Goal: Task Accomplishment & Management: Complete application form

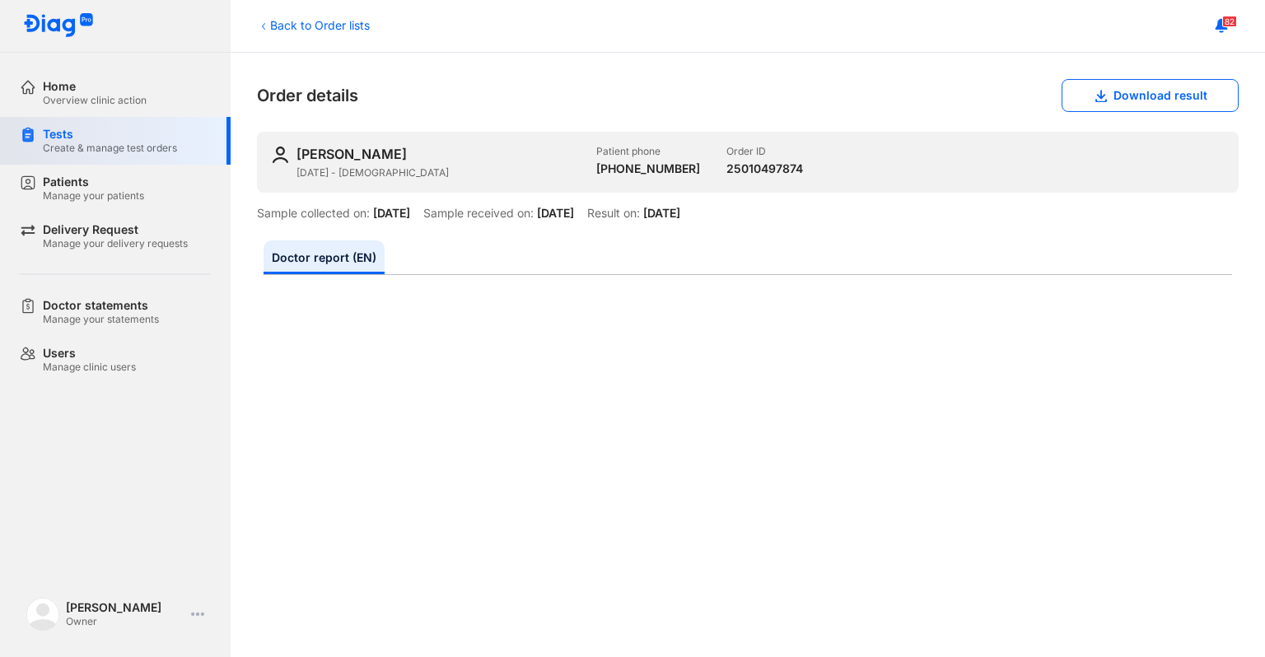
click at [160, 153] on div "Create & manage test orders" at bounding box center [110, 148] width 134 height 13
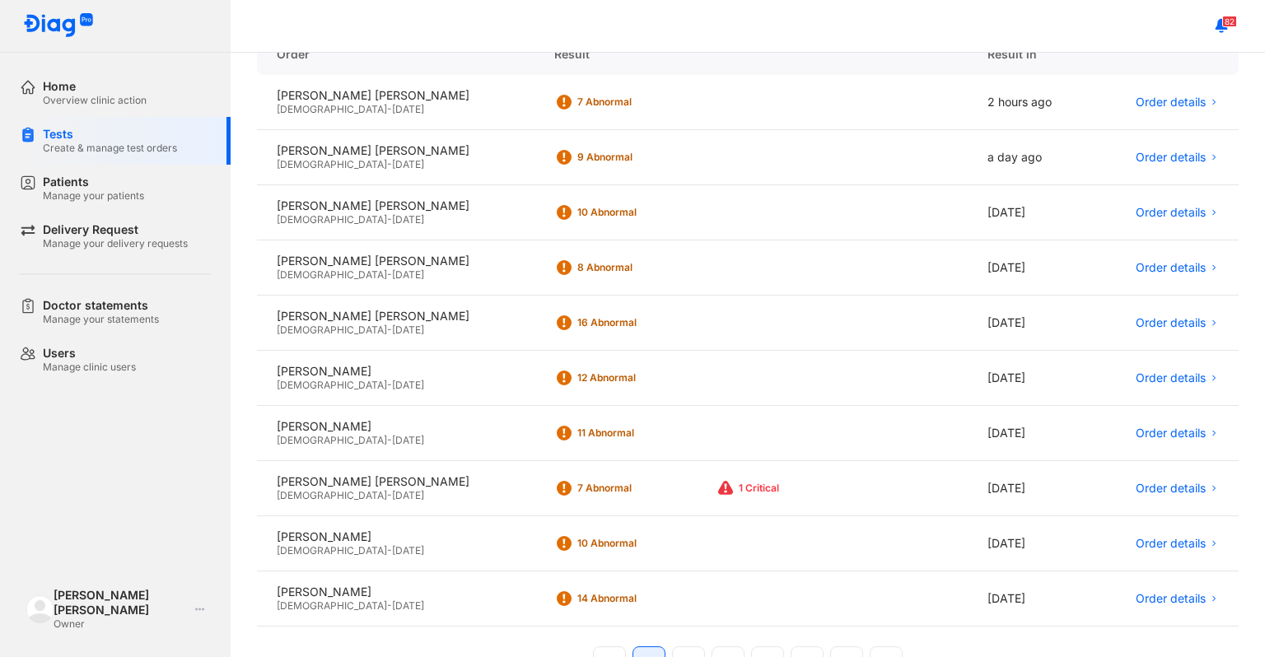
scroll to position [28, 0]
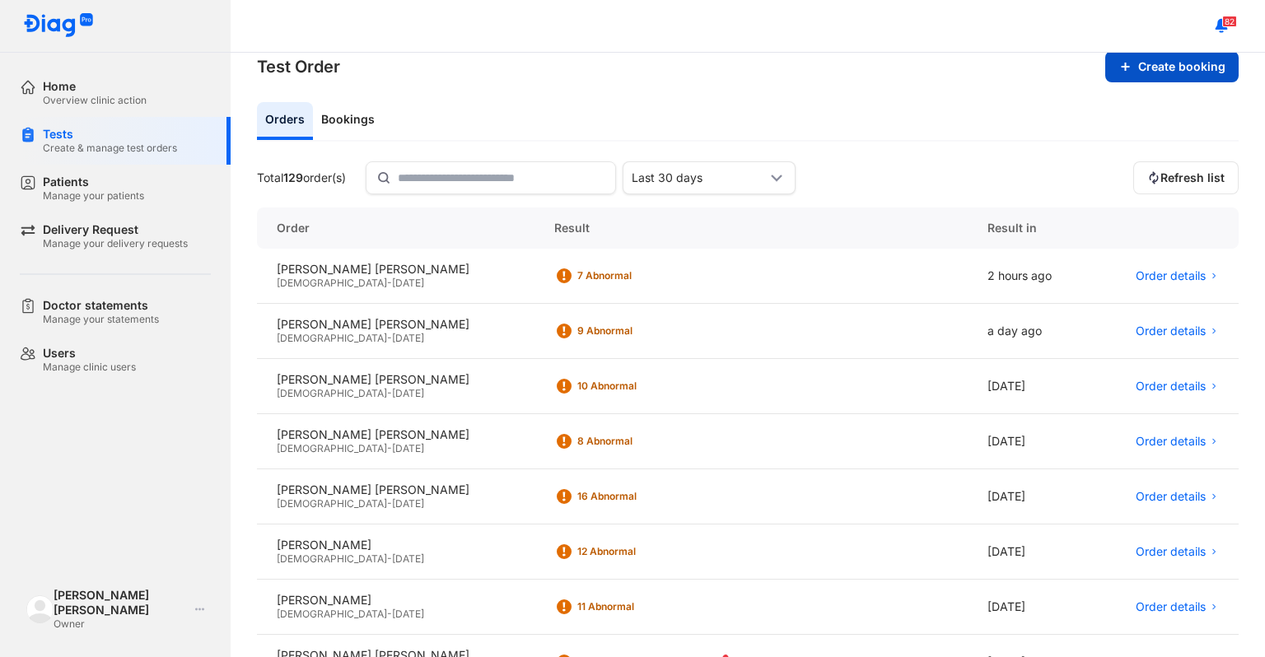
click at [1150, 63] on button "Create booking" at bounding box center [1171, 66] width 133 height 31
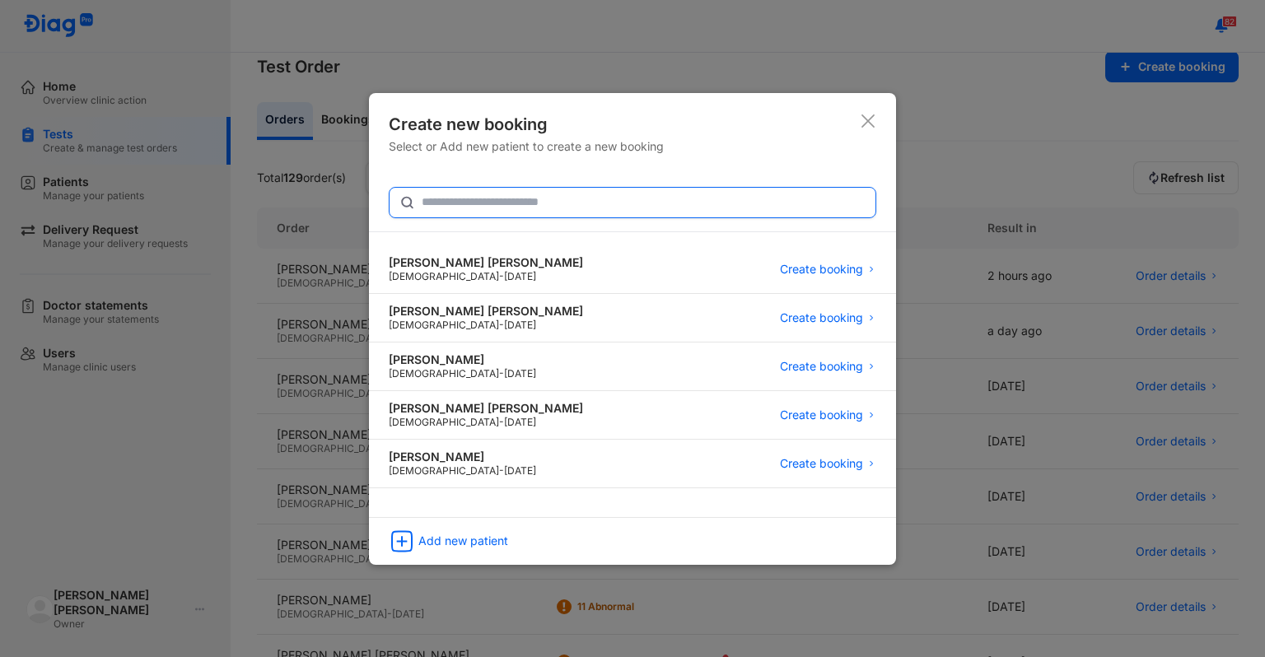
click at [683, 209] on input "text" at bounding box center [644, 203] width 444 height 30
click at [600, 208] on input "text" at bounding box center [643, 203] width 442 height 30
click at [475, 209] on input "text" at bounding box center [643, 203] width 442 height 30
paste input "**********"
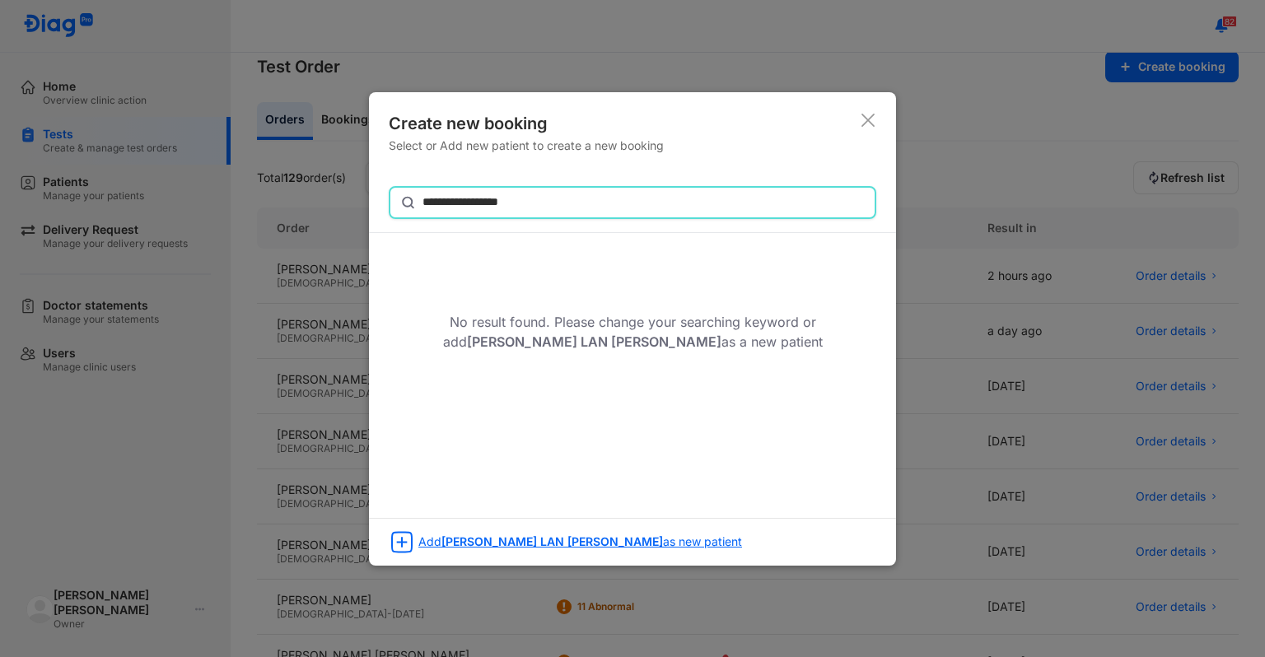
type input "**********"
click at [464, 541] on span "DƯƠNG NGỌC LAN ANH" at bounding box center [552, 542] width 222 height 14
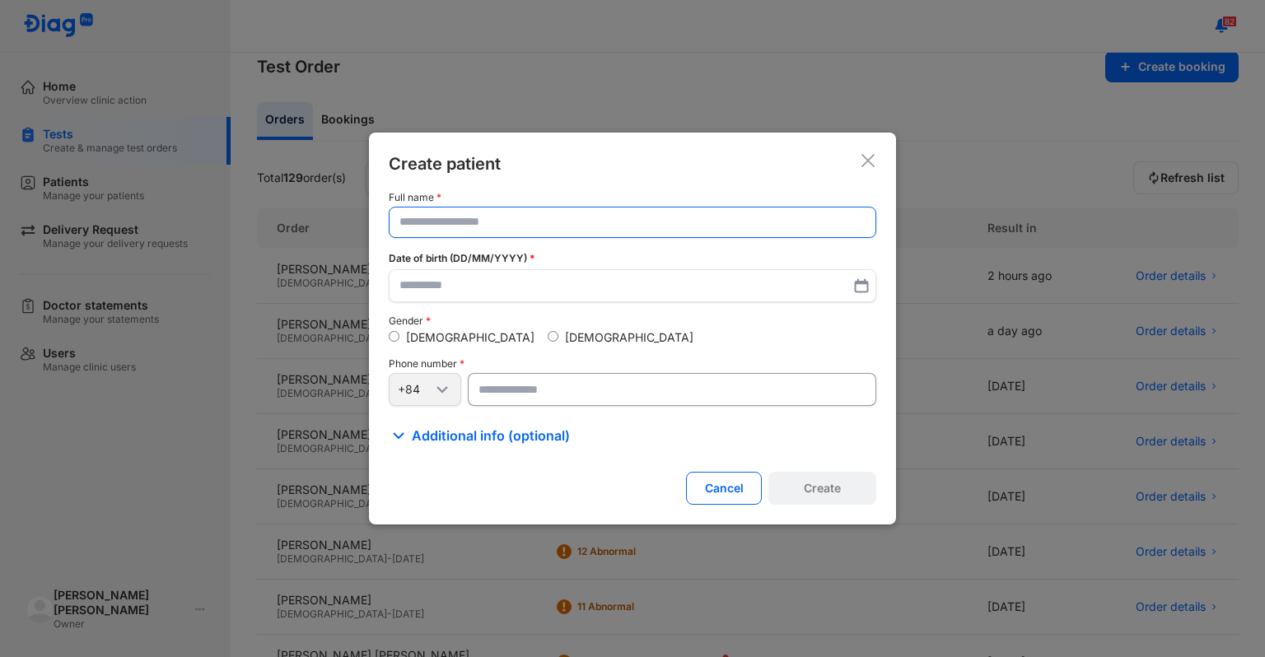
click at [572, 217] on input "text" at bounding box center [632, 223] width 466 height 30
paste input "**********"
type input "**********"
click at [536, 295] on input "text" at bounding box center [632, 288] width 466 height 30
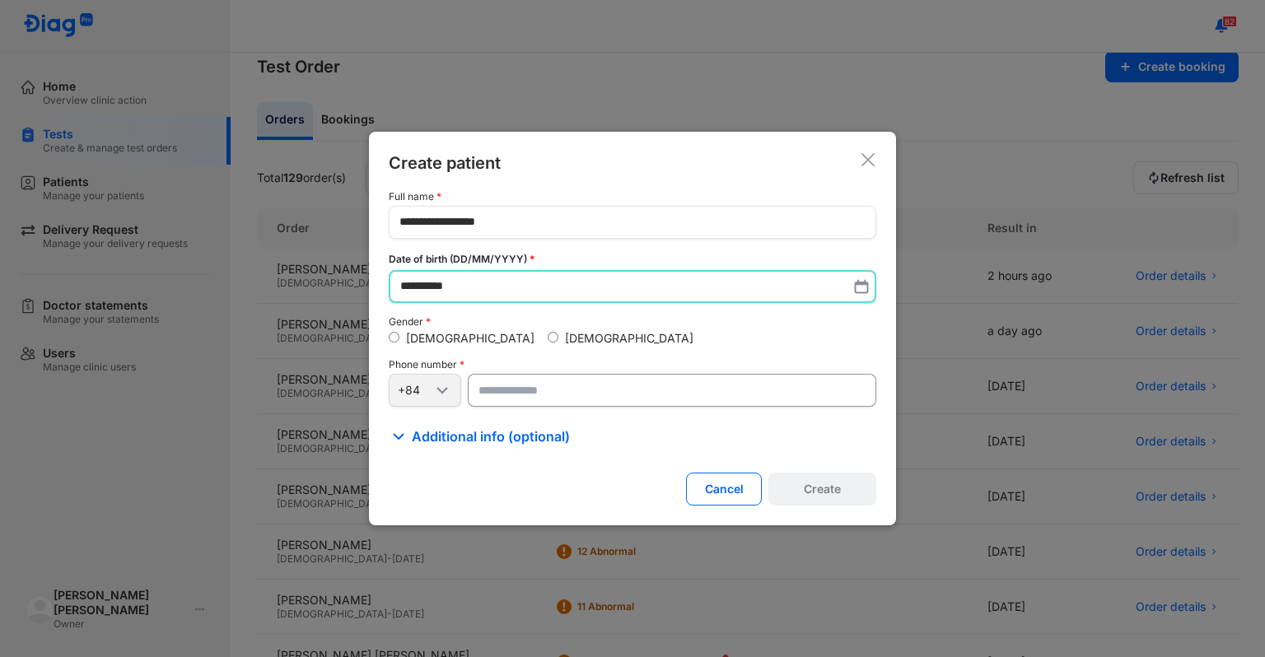
type input "**********"
click at [565, 335] on label "[DEMOGRAPHIC_DATA]" at bounding box center [629, 339] width 128 height 14
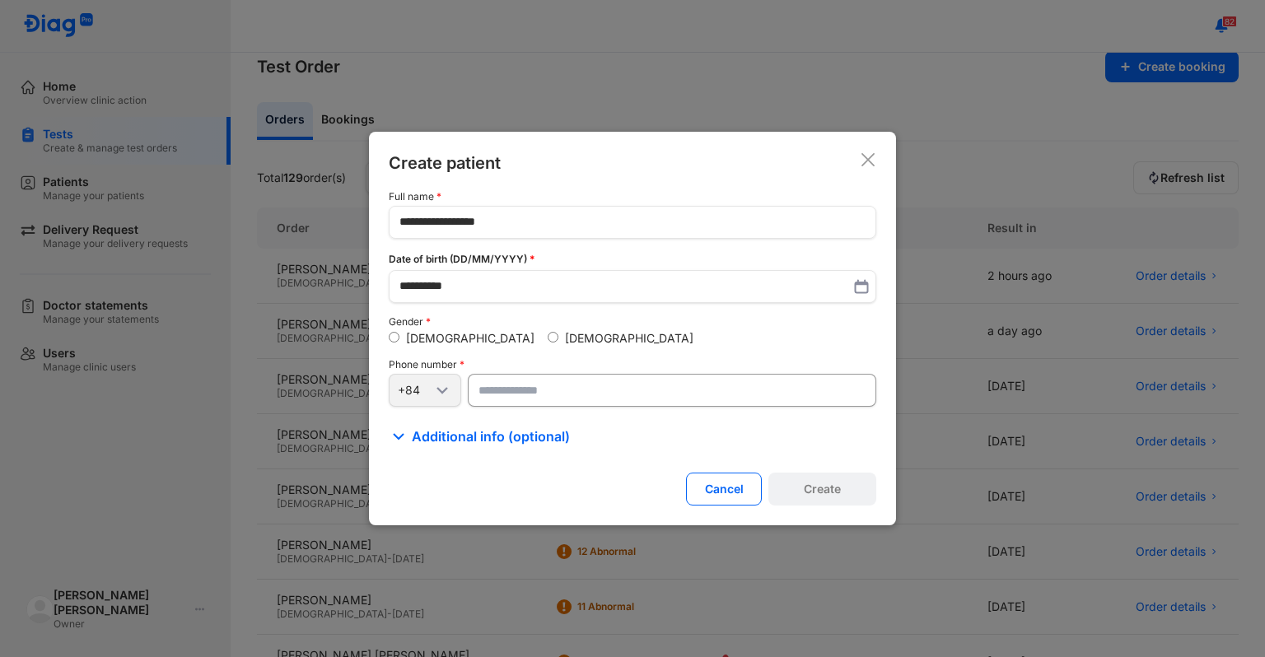
click at [672, 379] on input "number" at bounding box center [672, 390] width 408 height 33
paste input "**********"
type input "**********"
click at [823, 485] on button "Create" at bounding box center [822, 489] width 108 height 33
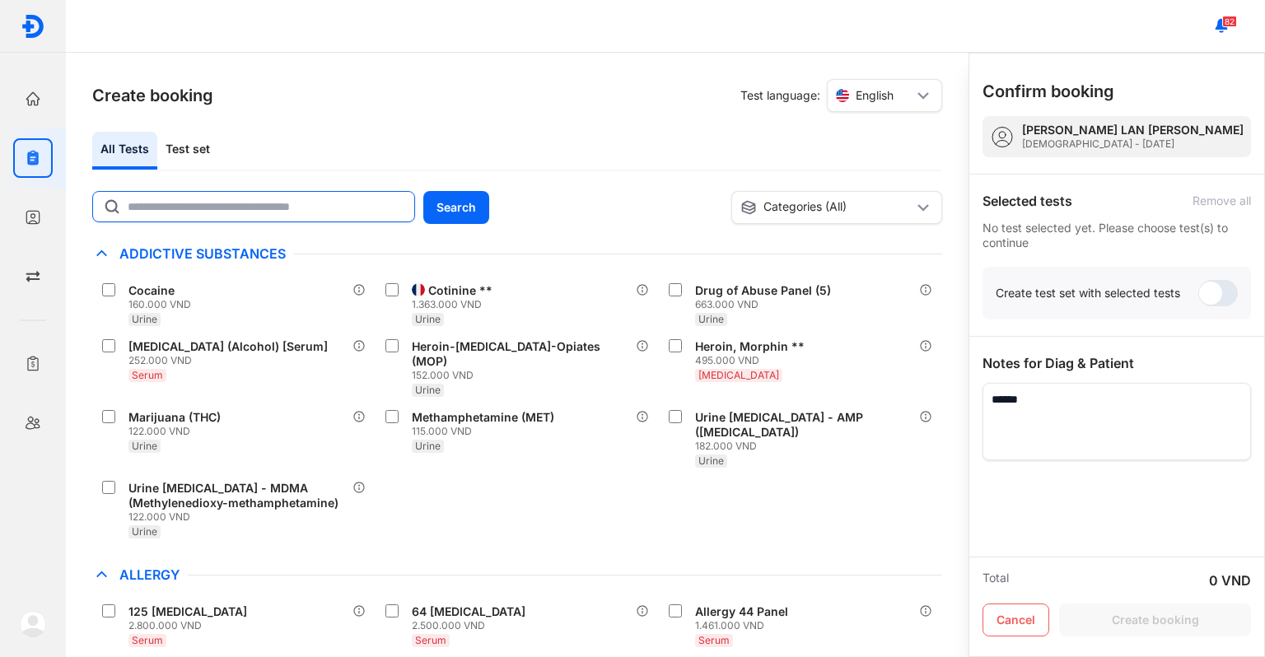
click at [221, 210] on input "text" at bounding box center [266, 207] width 277 height 30
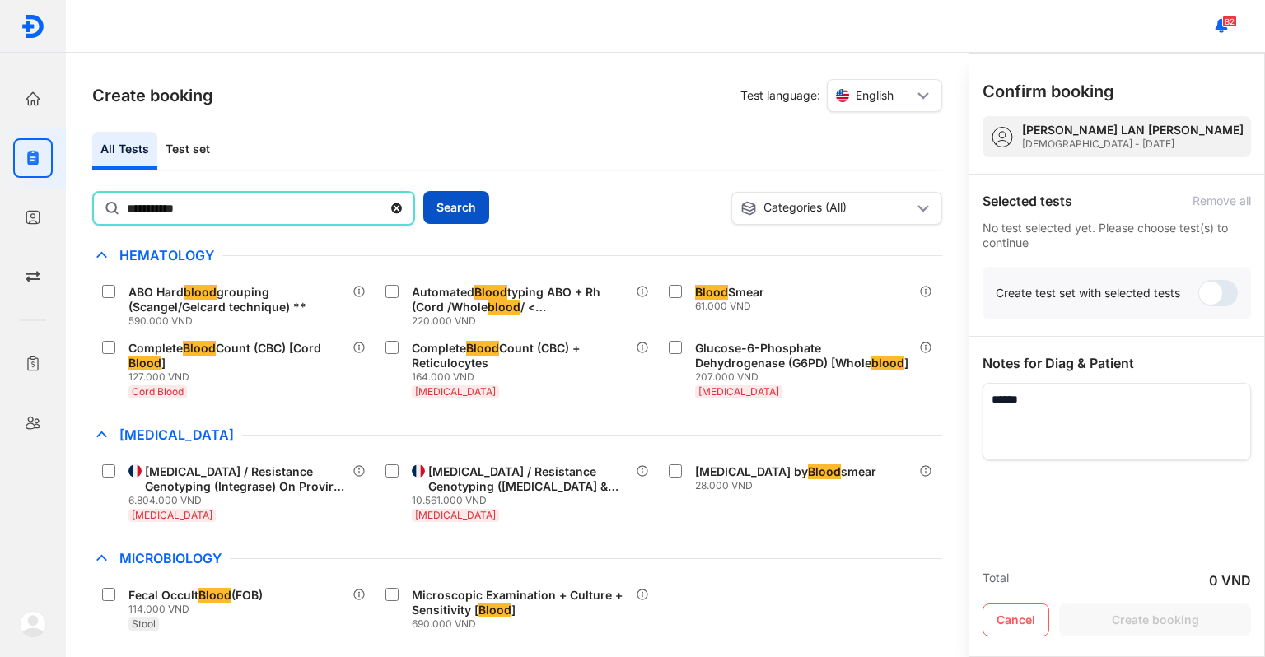
click at [465, 193] on button "Search" at bounding box center [456, 207] width 66 height 33
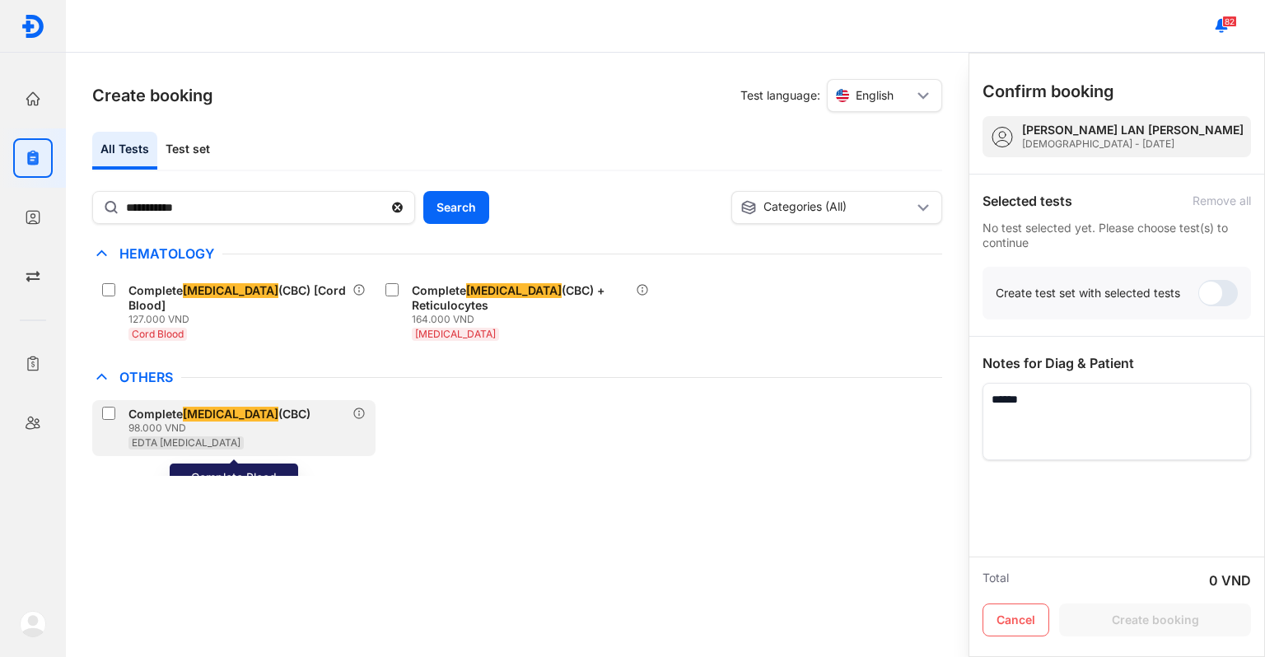
click at [194, 422] on div "98.000 VND" at bounding box center [222, 428] width 189 height 13
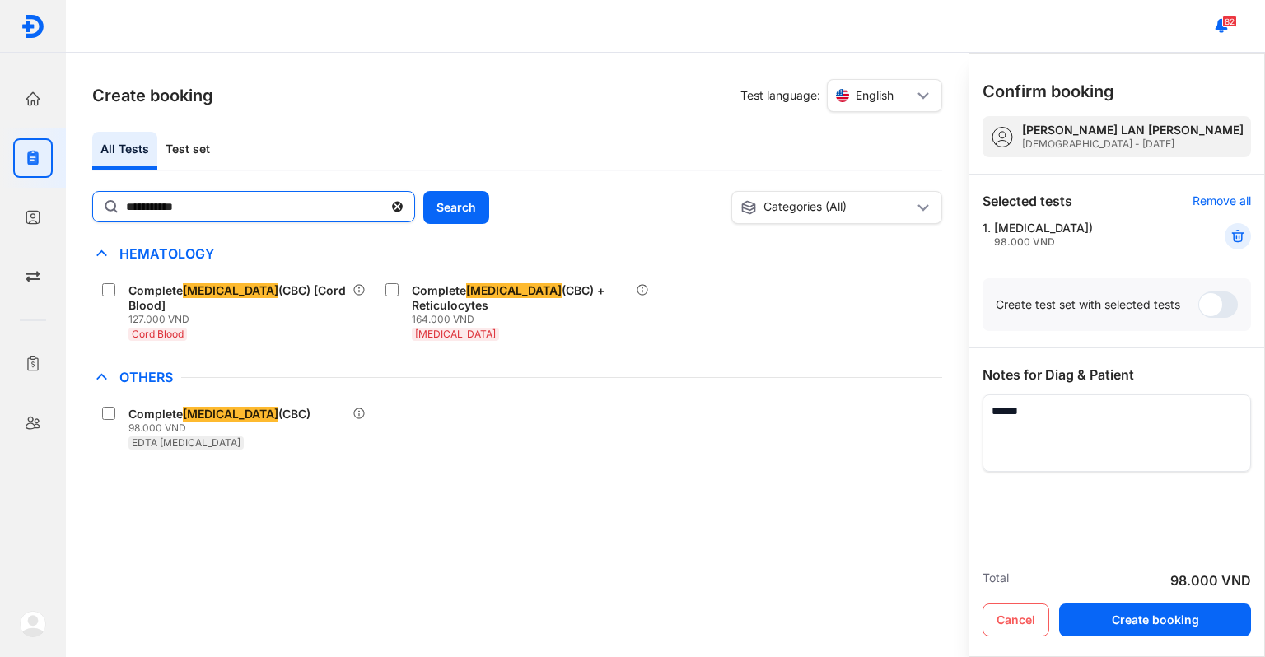
click at [273, 210] on input "**********" at bounding box center [254, 207] width 257 height 30
click at [0, 253] on div "**********" at bounding box center [632, 328] width 1265 height 657
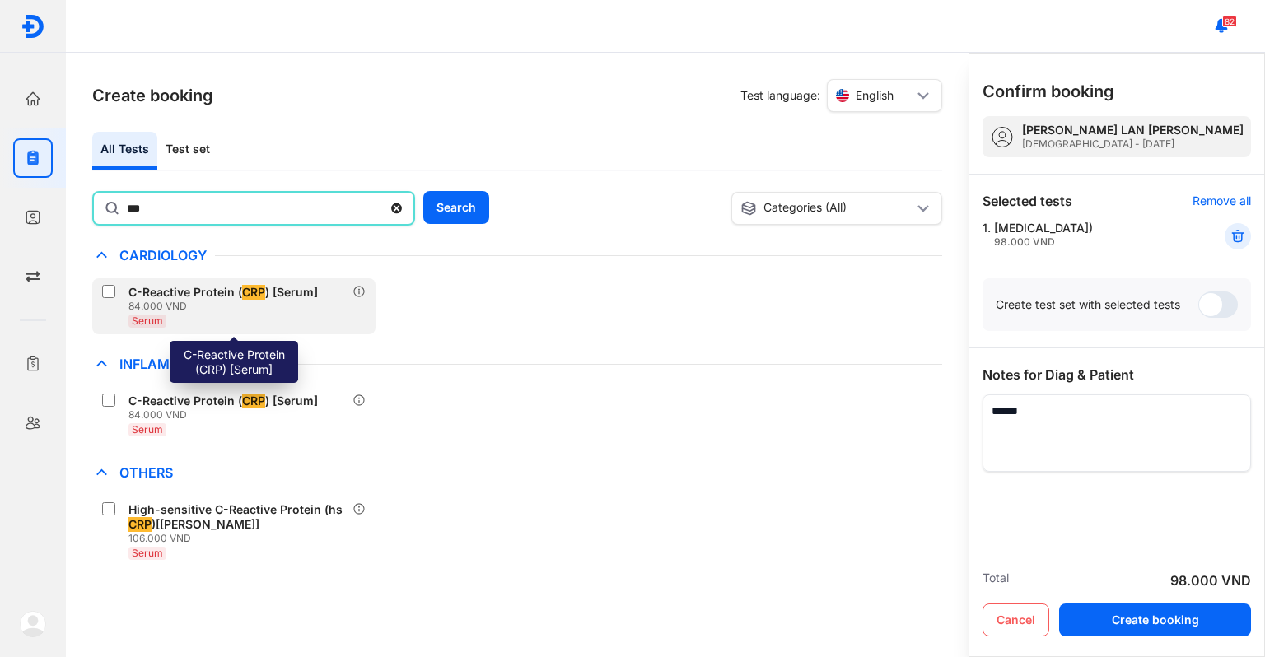
click at [187, 294] on div "C-Reactive Protein ( CRP ) [Serum]" at bounding box center [222, 292] width 189 height 15
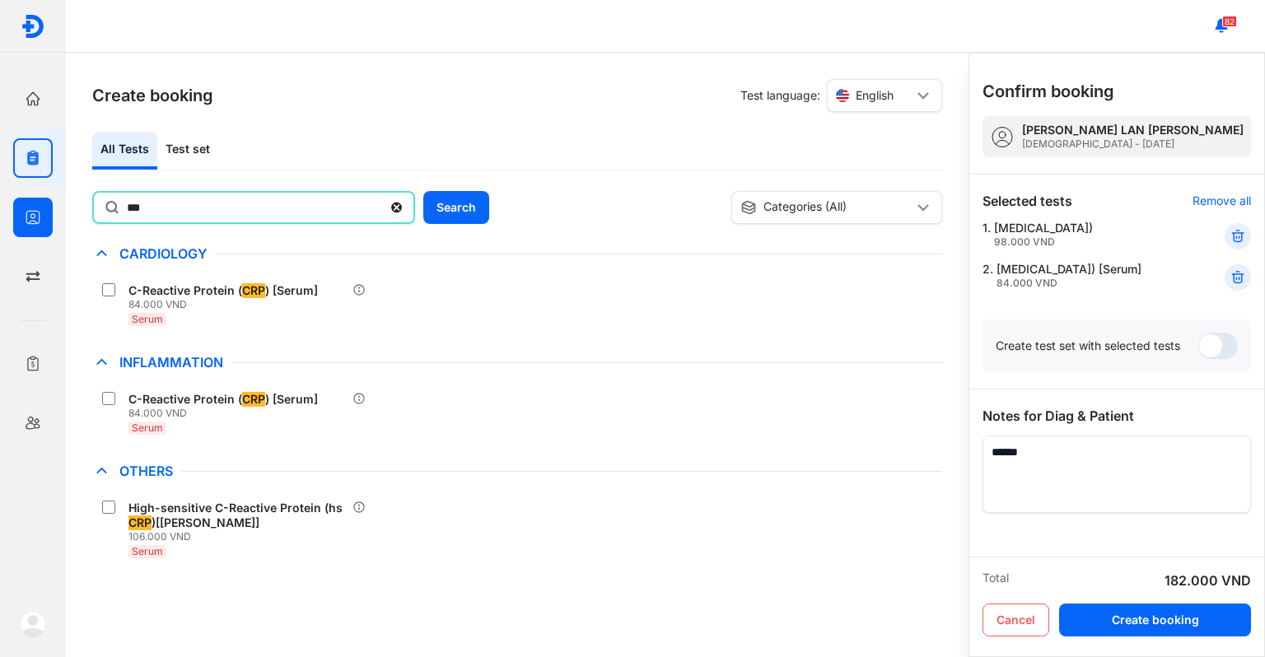
drag, startPoint x: 152, startPoint y: 205, endPoint x: 0, endPoint y: 194, distance: 151.9
click at [0, 194] on div "Home Overview clinic action Tests Create & manage test orders Patients Manage y…" at bounding box center [632, 328] width 1265 height 657
type input "***"
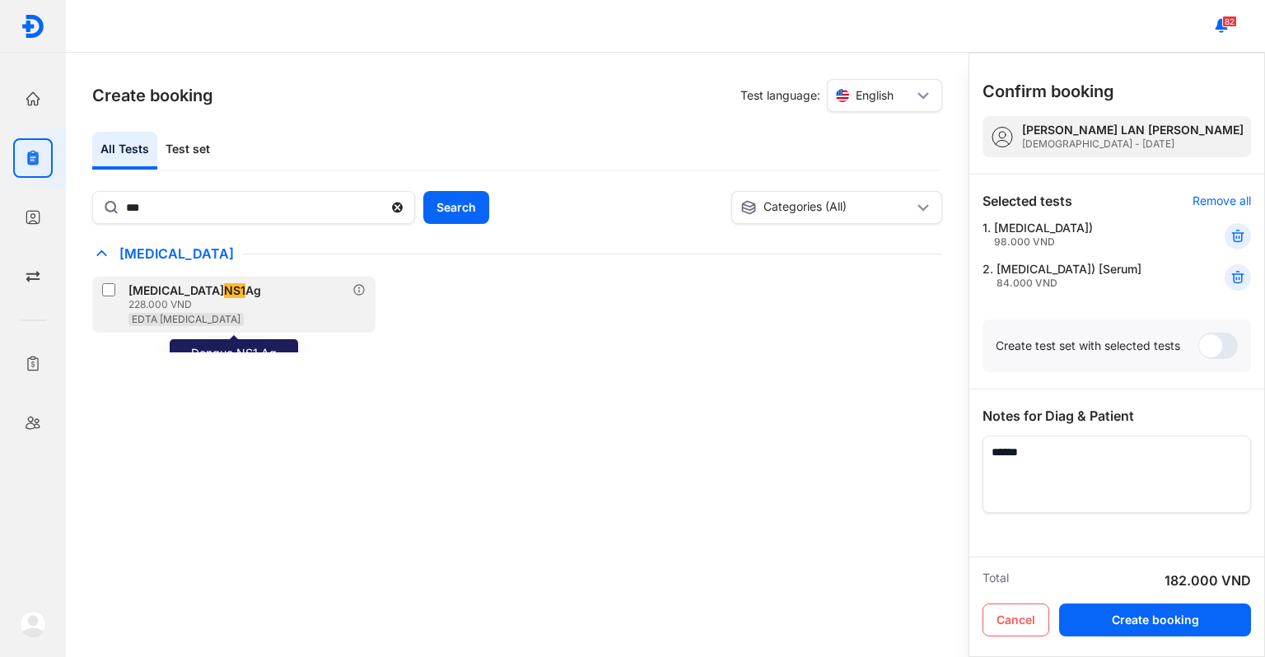
click at [210, 282] on div "Dengue NS1 Ag 228.000 VND EDTA Whole Blood" at bounding box center [233, 305] width 283 height 56
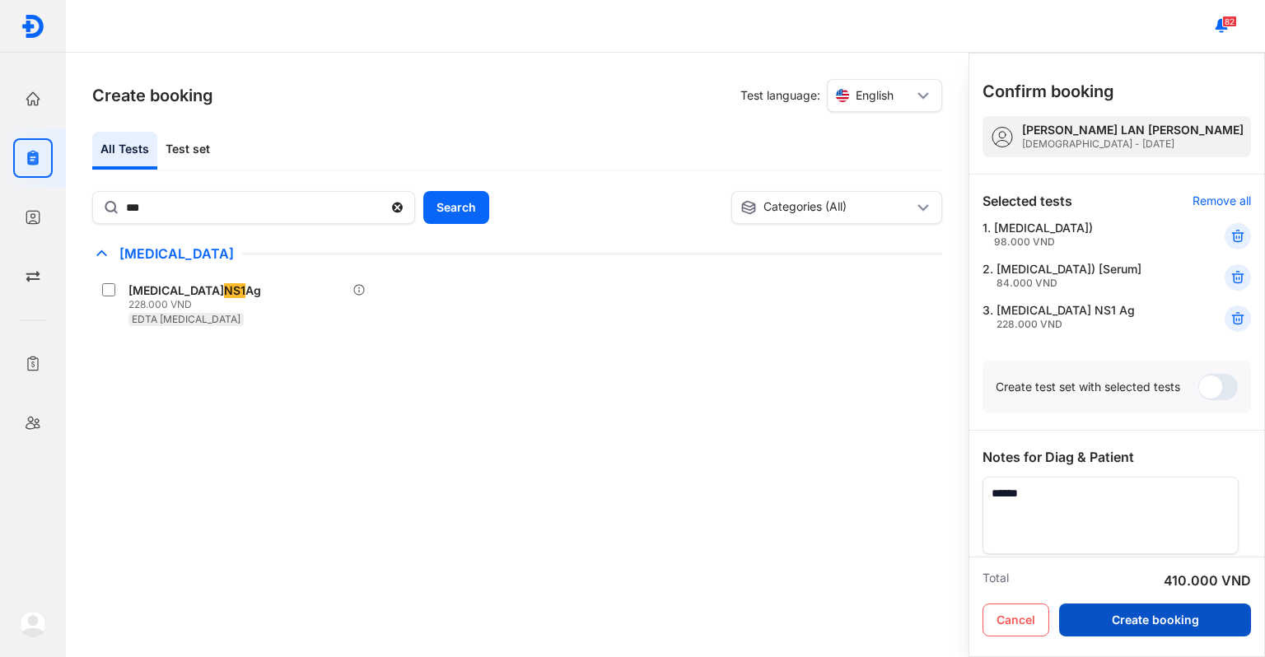
click at [1177, 625] on button "Create booking" at bounding box center [1155, 620] width 192 height 33
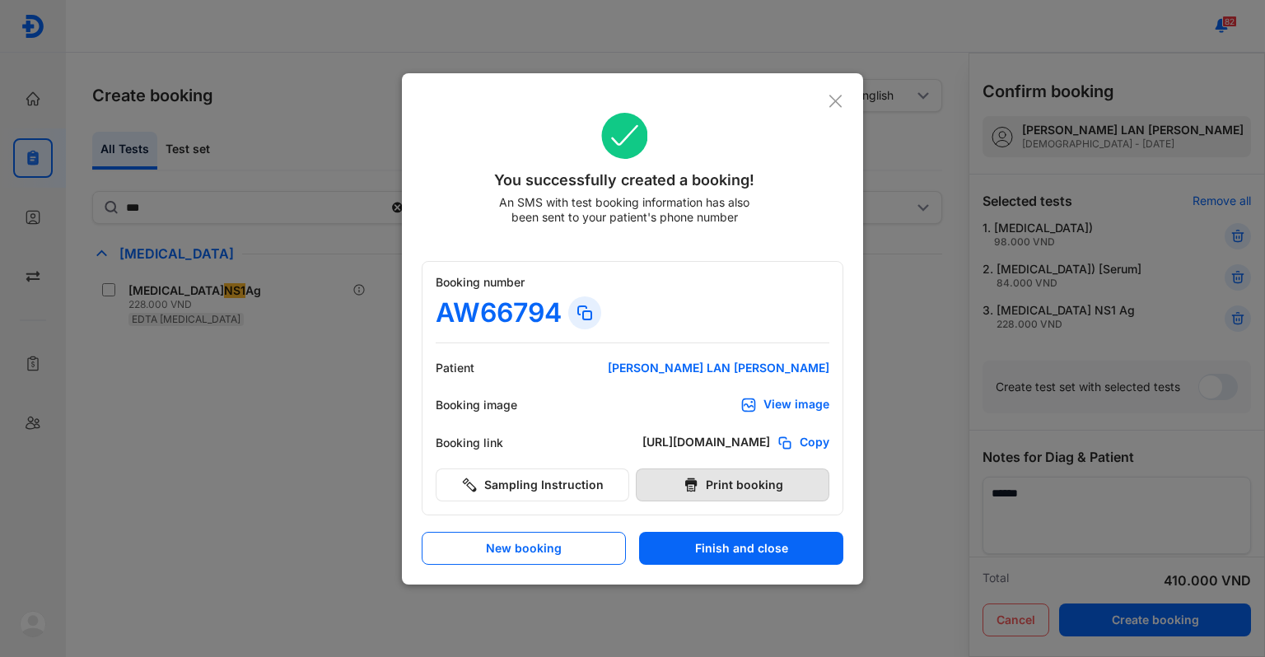
click at [744, 494] on button "Print booking" at bounding box center [733, 485] width 194 height 33
click at [837, 109] on icon at bounding box center [836, 101] width 16 height 16
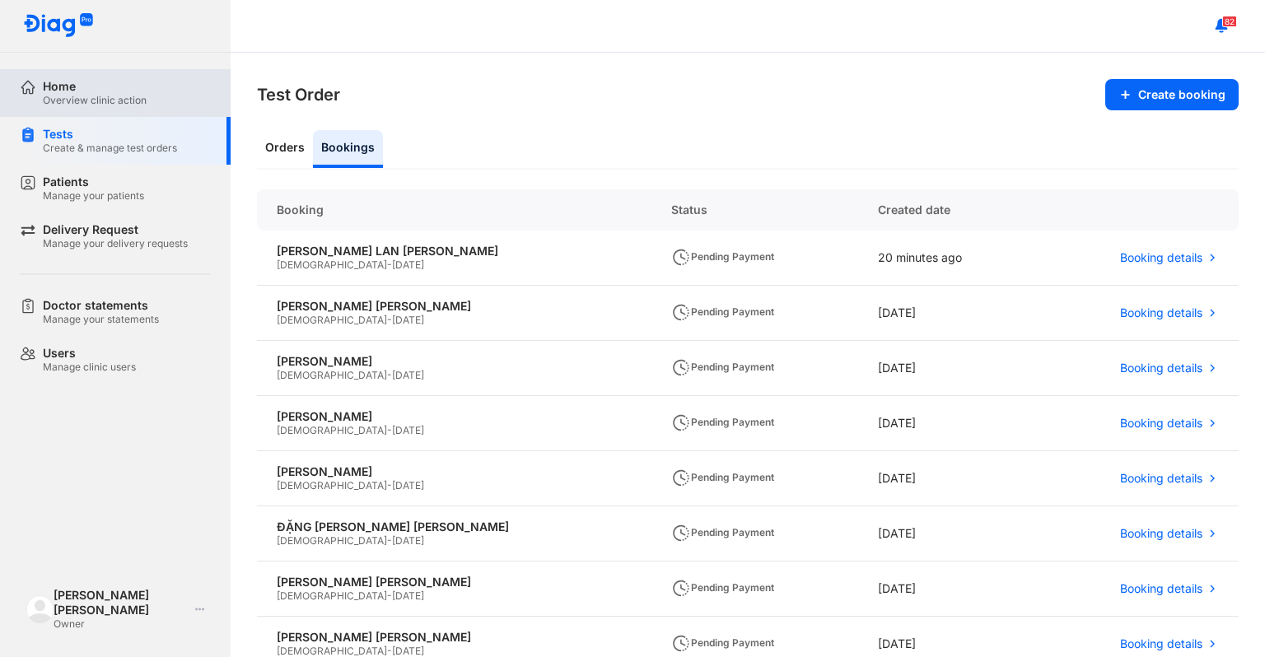
click at [133, 91] on div "Home" at bounding box center [95, 86] width 104 height 15
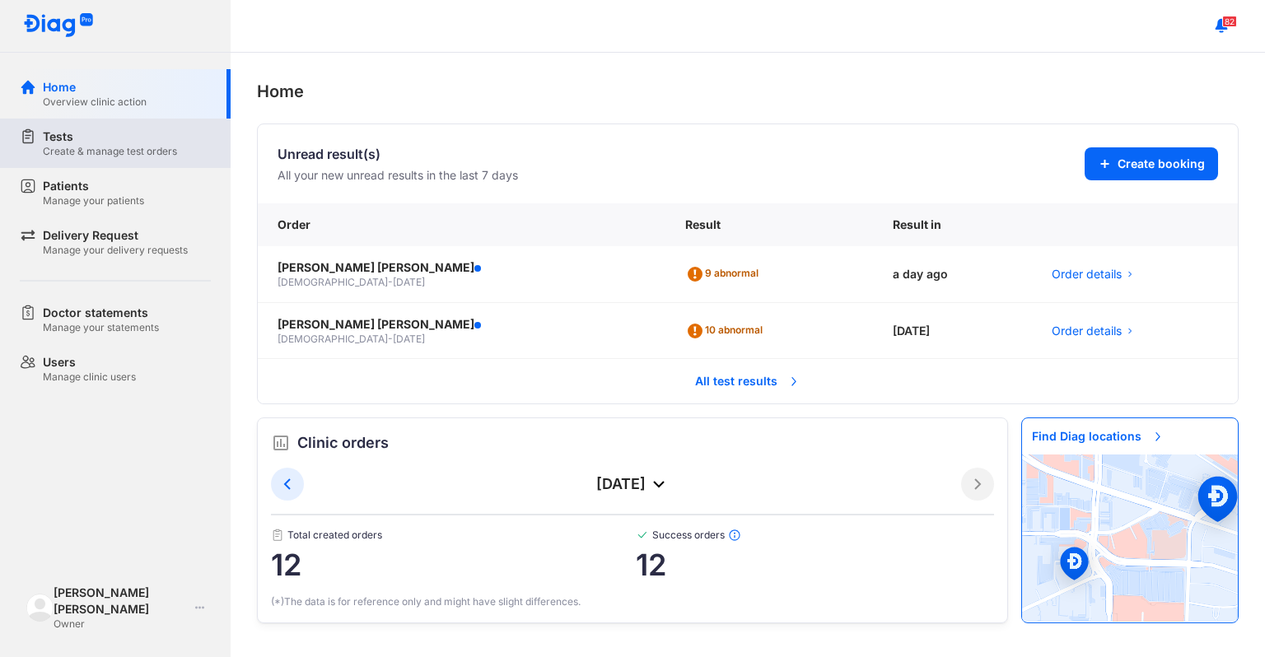
click at [94, 147] on div "Create & manage test orders" at bounding box center [110, 151] width 134 height 13
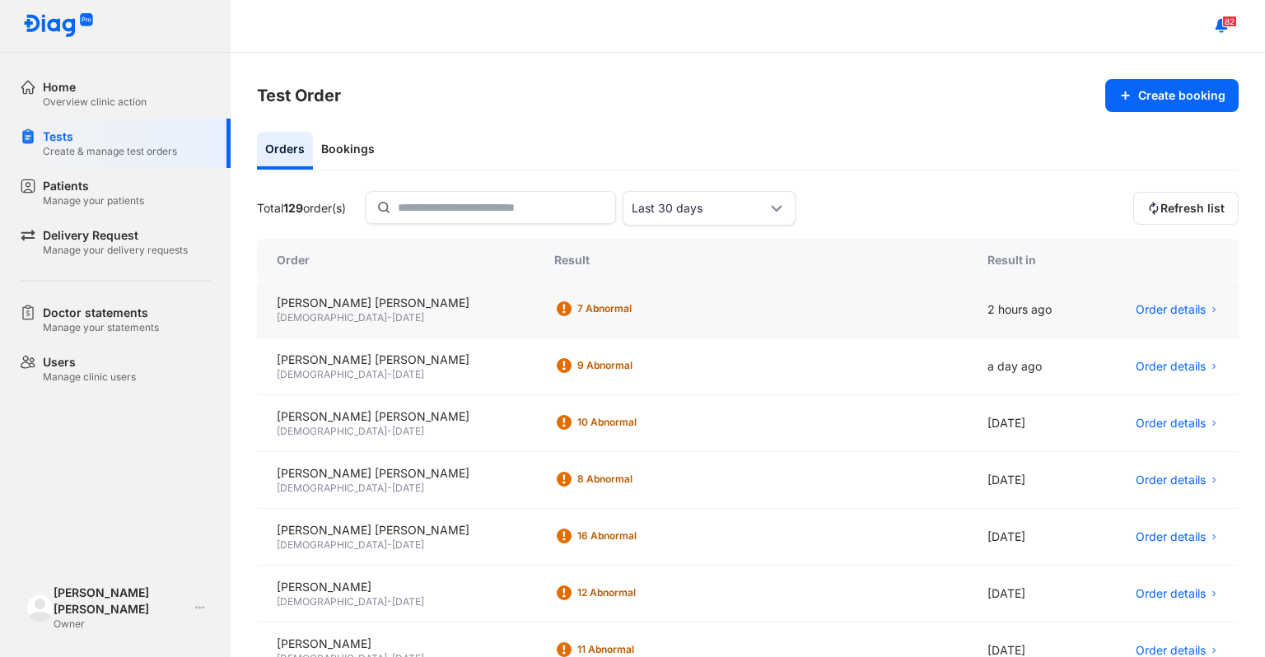
click at [580, 304] on div "7 Abnormal" at bounding box center [643, 308] width 132 height 13
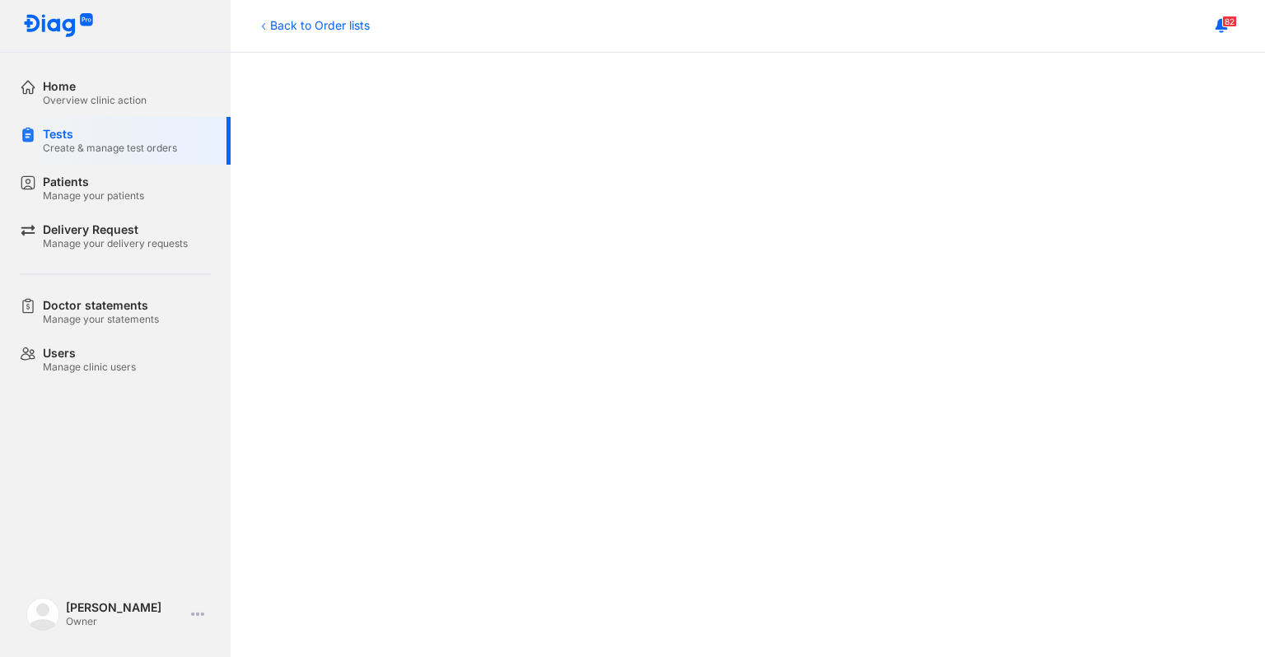
scroll to position [490, 0]
click at [74, 154] on div "Create & manage test orders" at bounding box center [110, 148] width 134 height 13
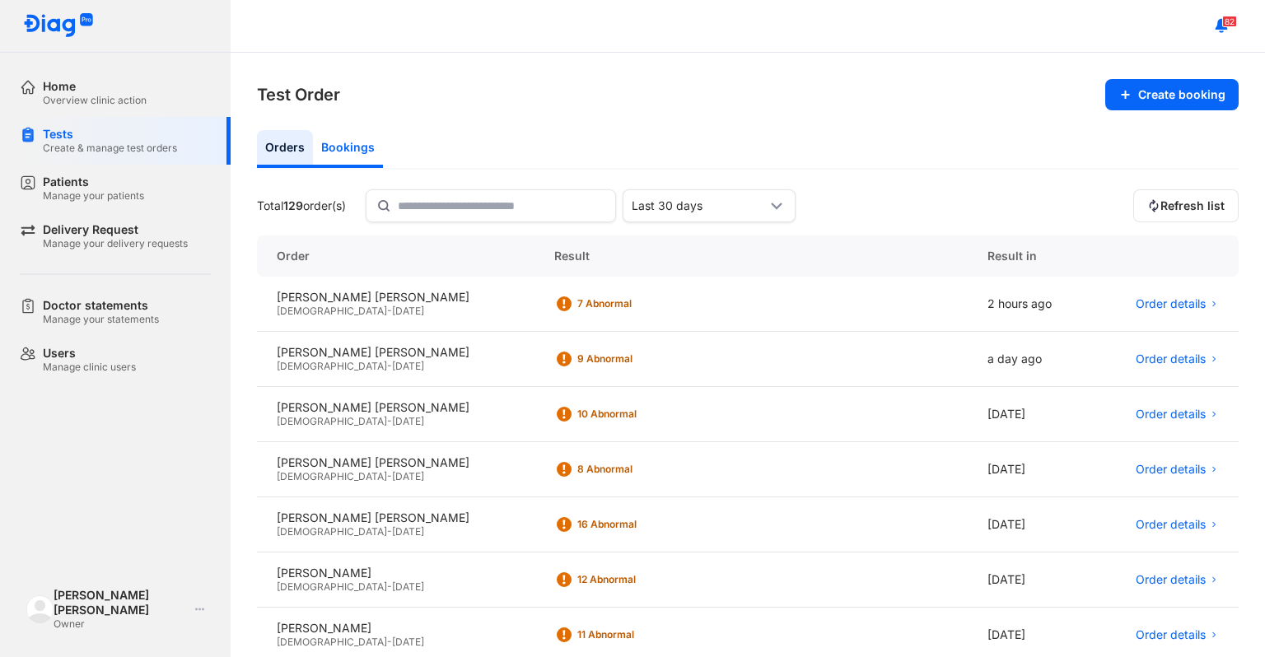
click at [349, 142] on div "Bookings" at bounding box center [348, 149] width 70 height 38
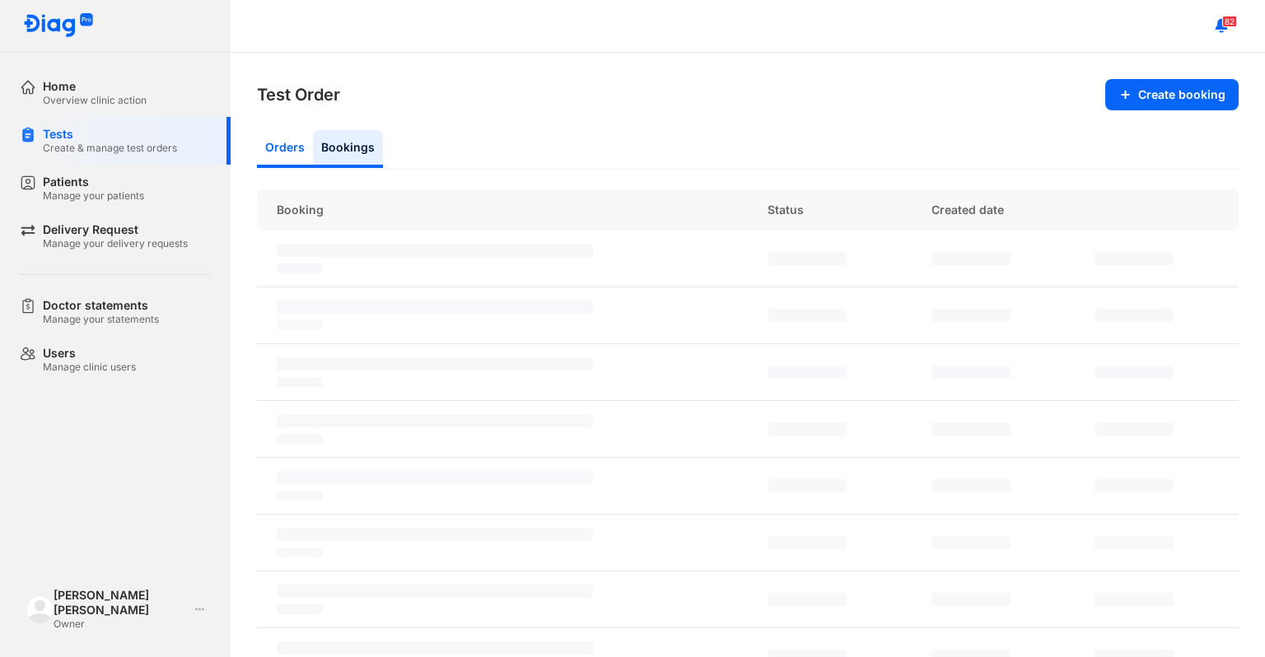
click at [293, 142] on div "Orders" at bounding box center [285, 149] width 56 height 38
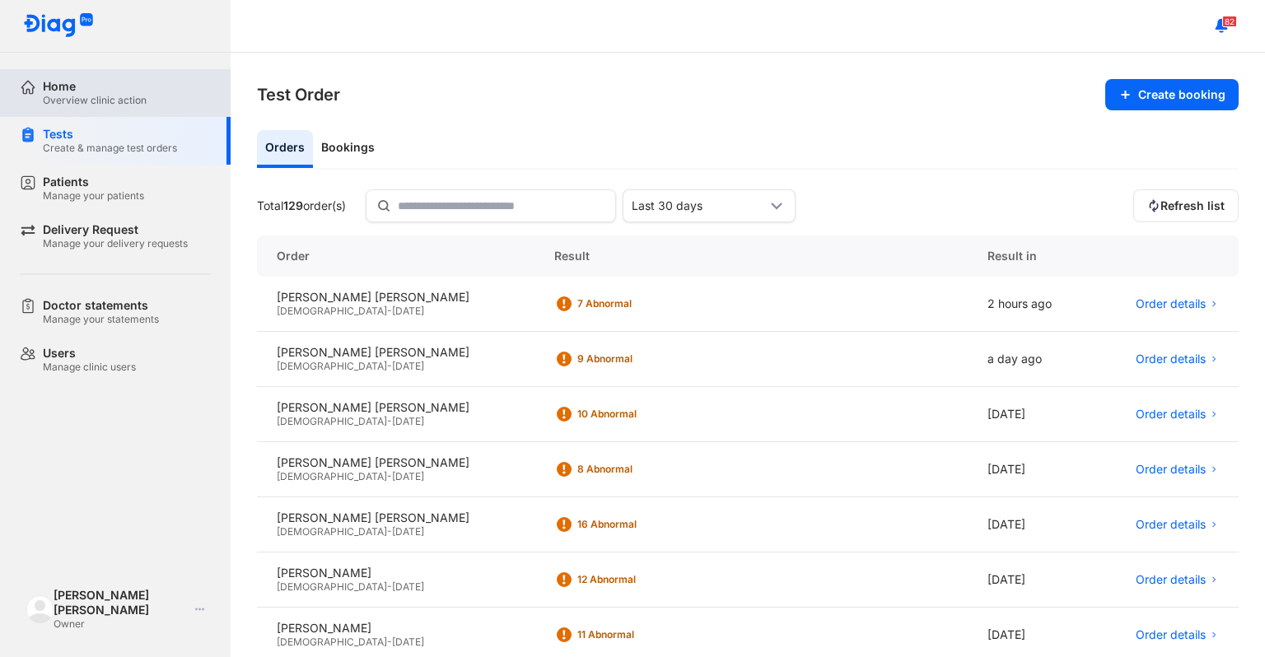
click at [54, 97] on div "Overview clinic action" at bounding box center [95, 100] width 104 height 13
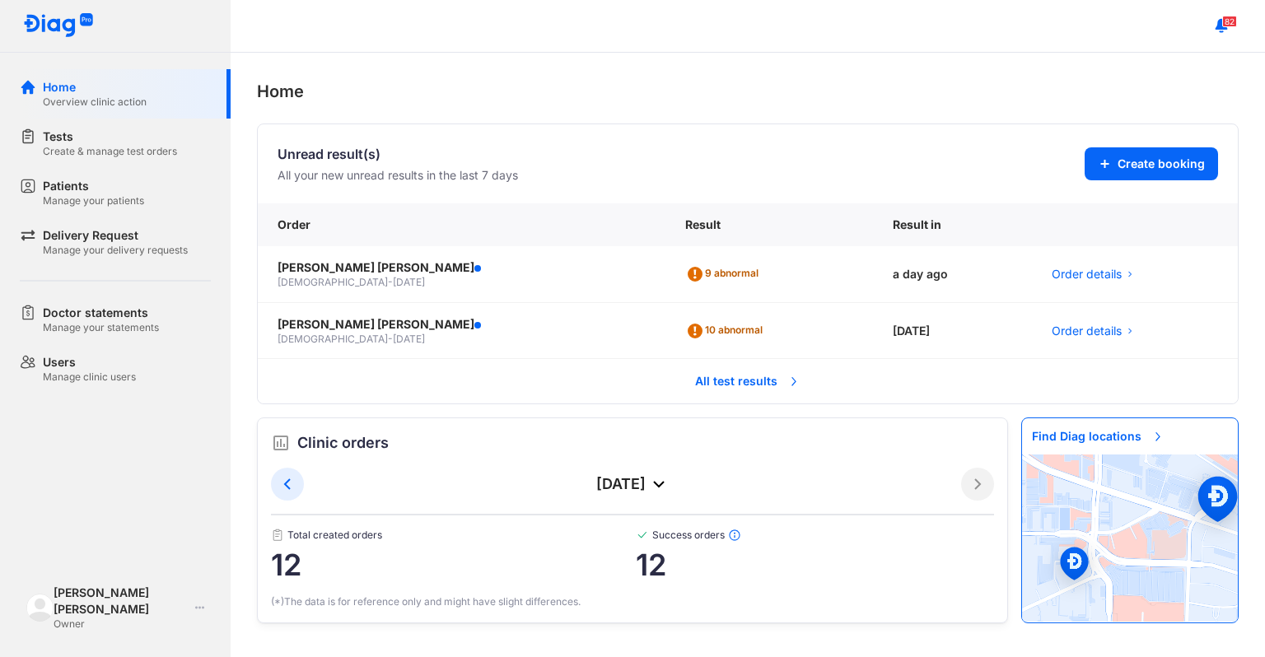
click at [148, 416] on div "Home Overview clinic action Tests Create & manage test orders Patients Manage y…" at bounding box center [115, 328] width 231 height 657
drag, startPoint x: 191, startPoint y: 416, endPoint x: 382, endPoint y: 84, distance: 382.9
click at [382, 84] on div "Home Overview clinic action Tests Create & manage test orders Patients Manage y…" at bounding box center [632, 328] width 1265 height 657
click at [382, 84] on div "Home" at bounding box center [748, 91] width 982 height 25
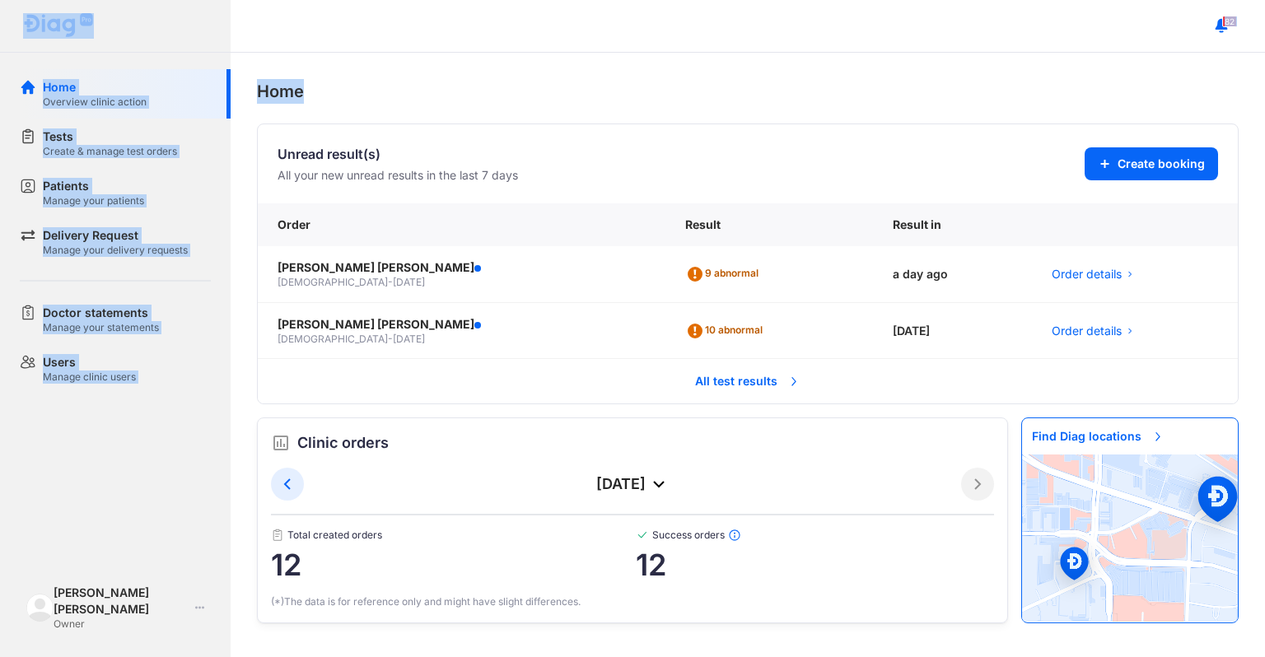
drag, startPoint x: 303, startPoint y: 87, endPoint x: 0, endPoint y: 47, distance: 305.7
click at [0, 47] on div "Home Overview clinic action Tests Create & manage test orders Patients Manage y…" at bounding box center [632, 328] width 1265 height 657
click at [12, 41] on div at bounding box center [115, 26] width 231 height 53
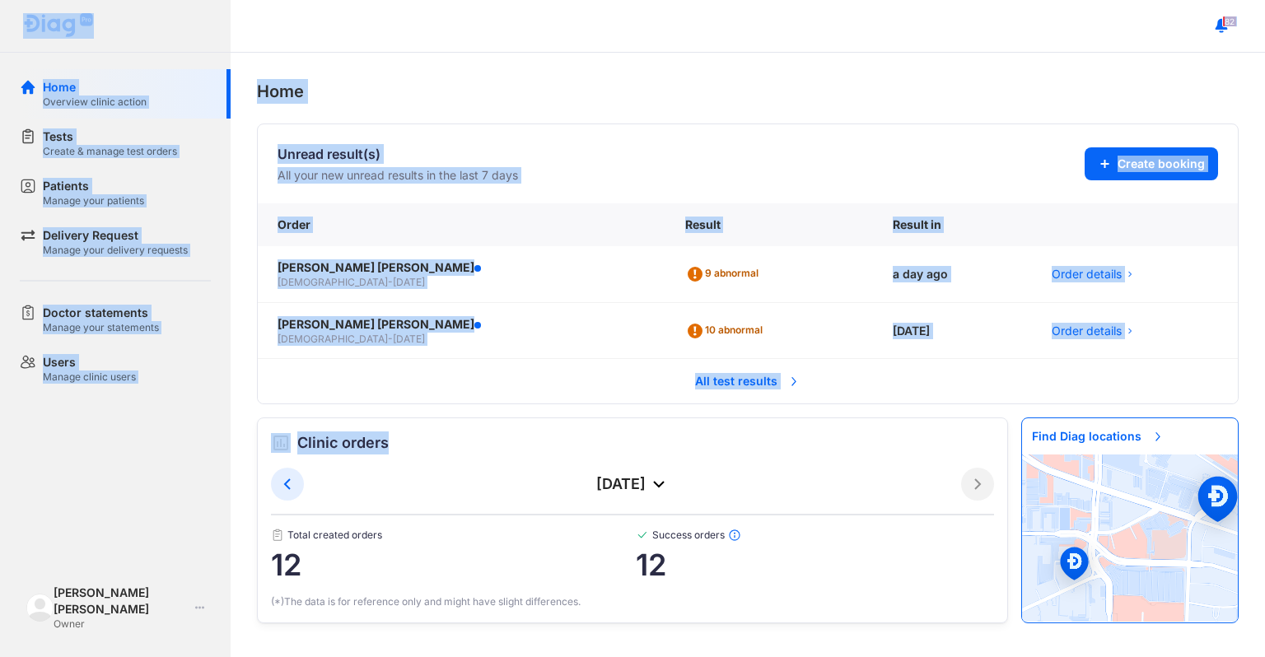
drag, startPoint x: 6, startPoint y: 27, endPoint x: 721, endPoint y: 453, distance: 832.7
click at [721, 453] on div "Home Overview clinic action Tests Create & manage test orders Patients Manage y…" at bounding box center [632, 328] width 1265 height 657
click at [721, 453] on div "Clinic orders" at bounding box center [632, 442] width 723 height 23
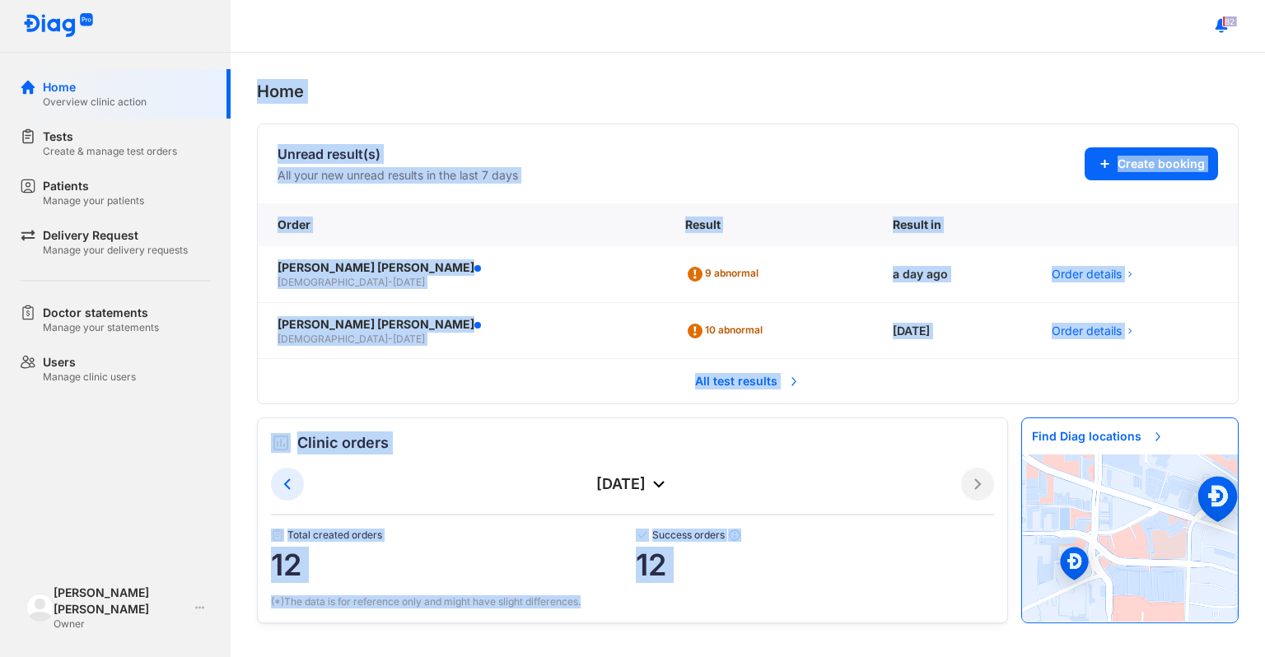
drag, startPoint x: 750, startPoint y: 615, endPoint x: 902, endPoint y: 14, distance: 619.9
click at [935, 12] on div "82 Home Unread result(s) All your new unread results in the last 7 days Create …" at bounding box center [748, 328] width 1034 height 657
click at [454, 63] on div "Home Unread result(s) All your new unread results in the last 7 days Create boo…" at bounding box center [748, 355] width 1034 height 604
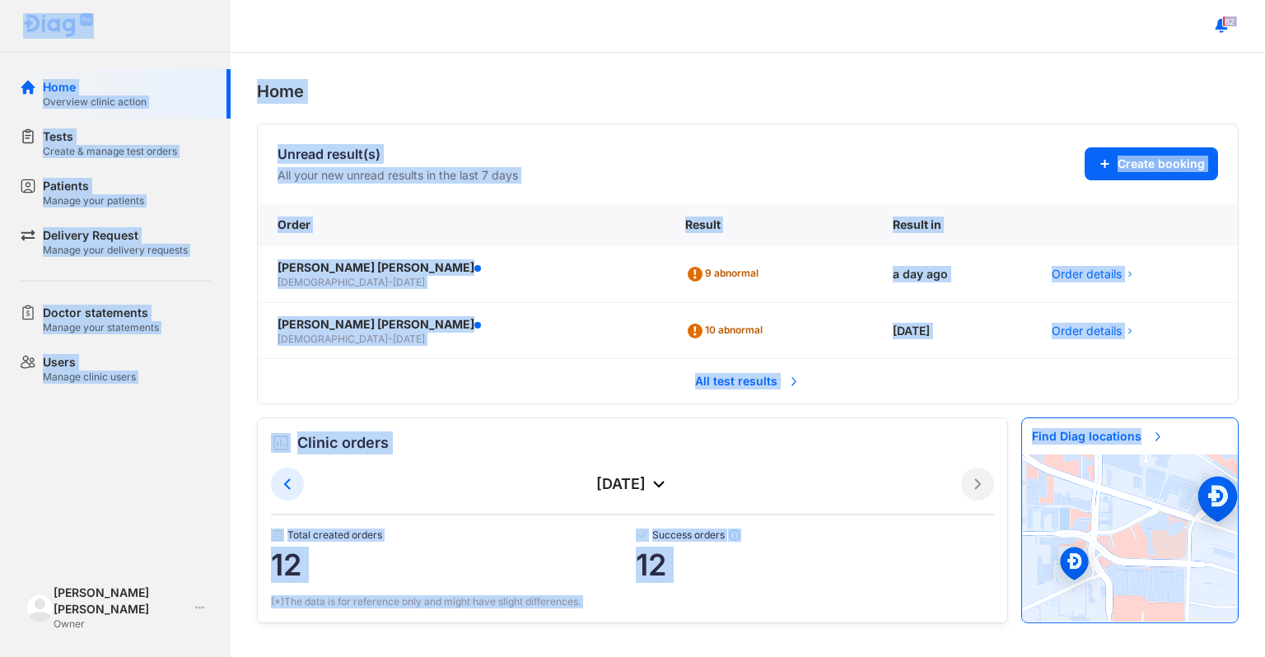
drag, startPoint x: 5, startPoint y: 31, endPoint x: 1264, endPoint y: 689, distance: 1420.6
click at [1264, 656] on html "Home Overview clinic action Tests Create & manage test orders Patients Manage y…" at bounding box center [632, 328] width 1265 height 657
click at [820, 609] on div "Clinic orders August 2025 Total created orders 12 Success orders 12 (*)The data…" at bounding box center [632, 520] width 751 height 206
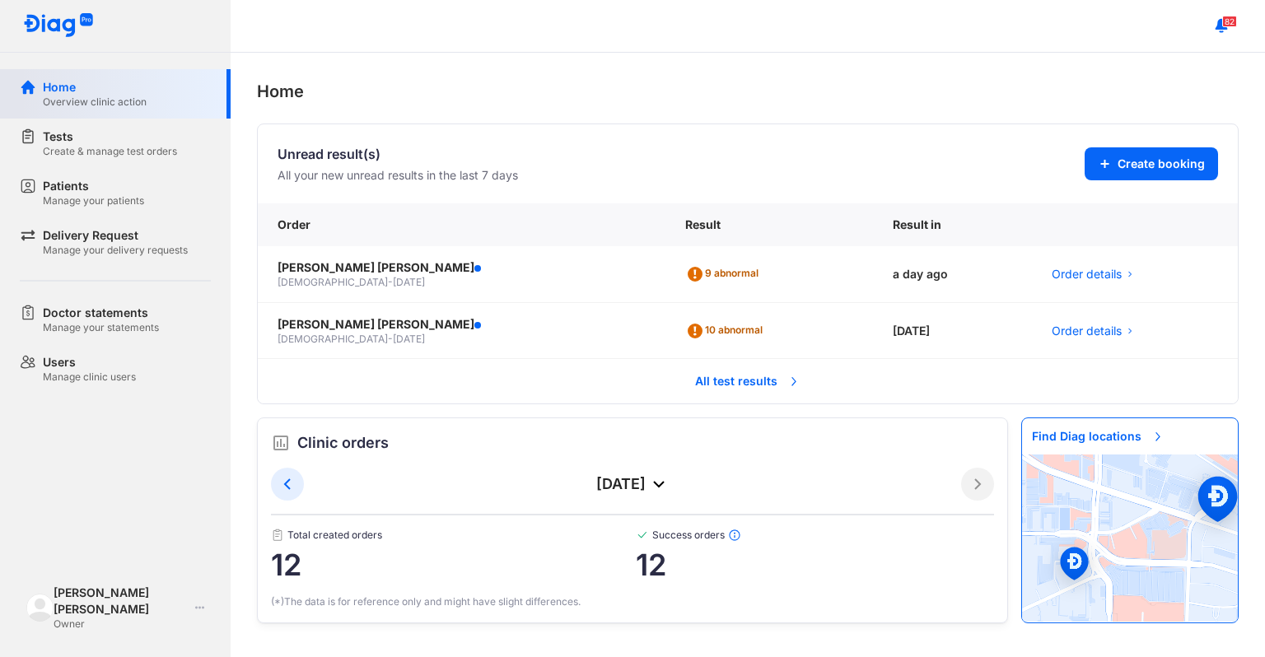
click at [62, 96] on div "Overview clinic action" at bounding box center [95, 102] width 104 height 13
click at [739, 406] on section "Unread result(s) All your new unread results in the last 7 days Create booking …" at bounding box center [748, 374] width 982 height 500
click at [727, 384] on span "All test results" at bounding box center [747, 381] width 125 height 36
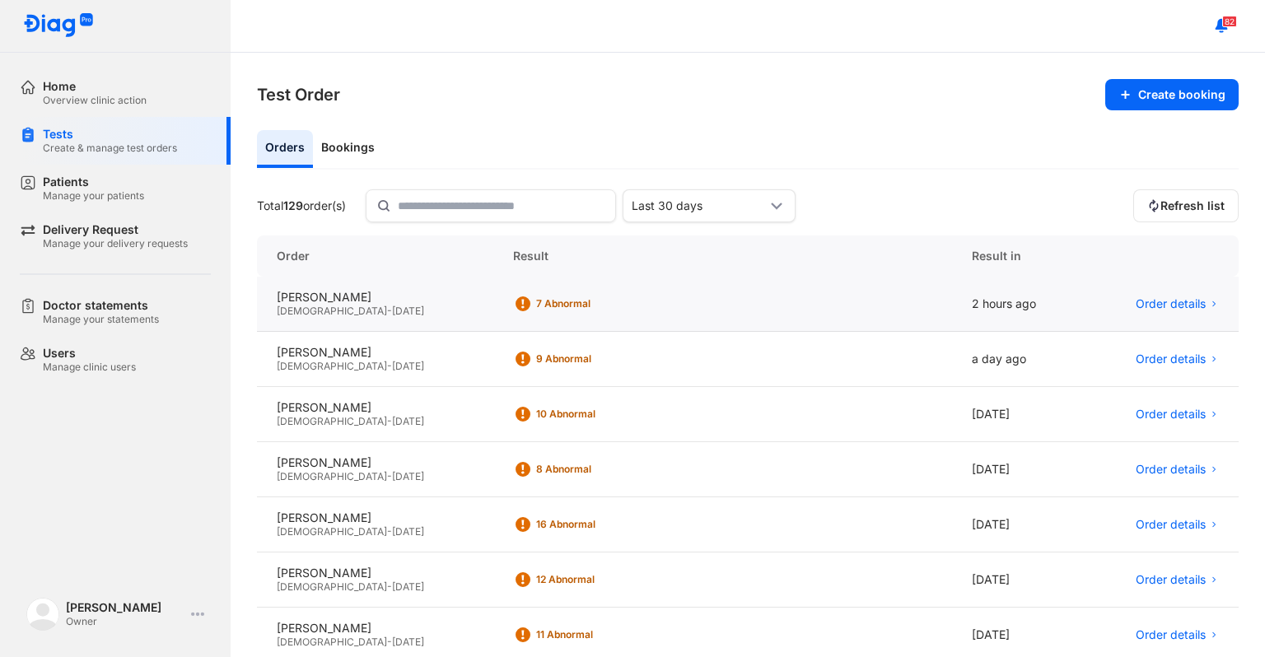
click at [649, 289] on div "7 Abnormal" at bounding box center [722, 304] width 459 height 55
click at [53, 156] on div "Tests Create & manage test orders" at bounding box center [125, 141] width 211 height 48
click at [501, 119] on div "Test Order Create booking Orders Bookings Total 129 order(s) Last 30 days Refre…" at bounding box center [748, 355] width 1034 height 604
click at [741, 26] on div "82" at bounding box center [748, 26] width 1034 height 53
click at [471, 142] on div "Orders Bookings" at bounding box center [748, 150] width 982 height 40
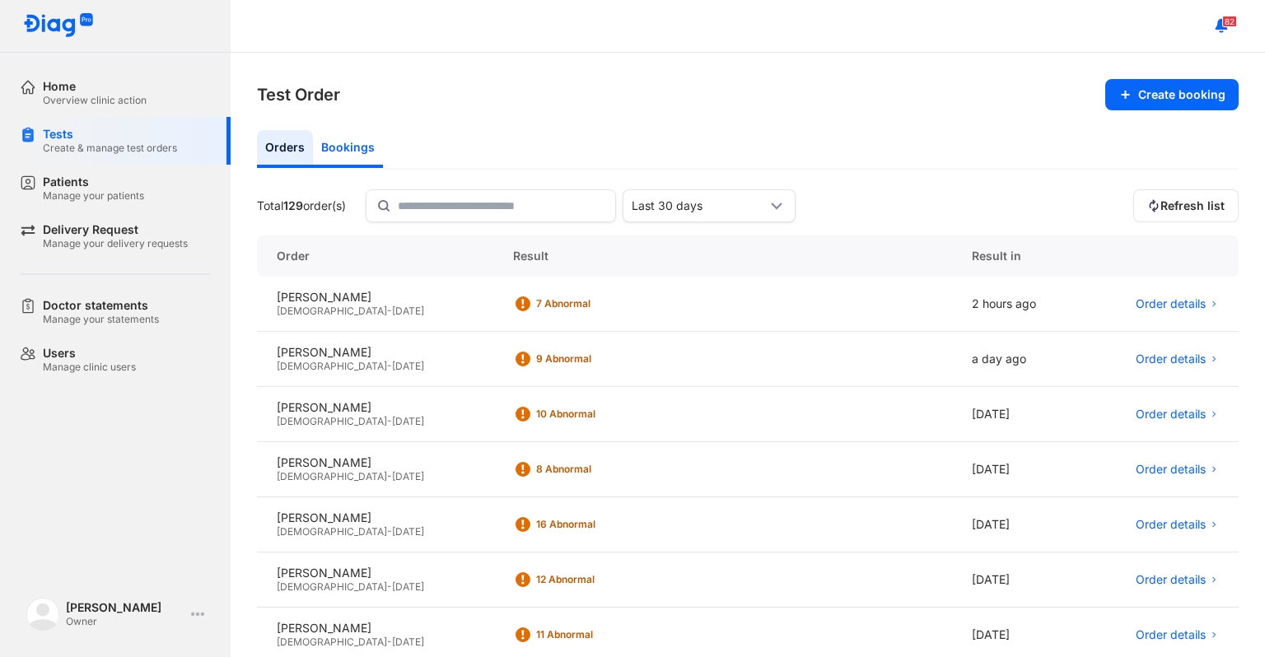
click at [338, 138] on div "Bookings" at bounding box center [348, 149] width 70 height 38
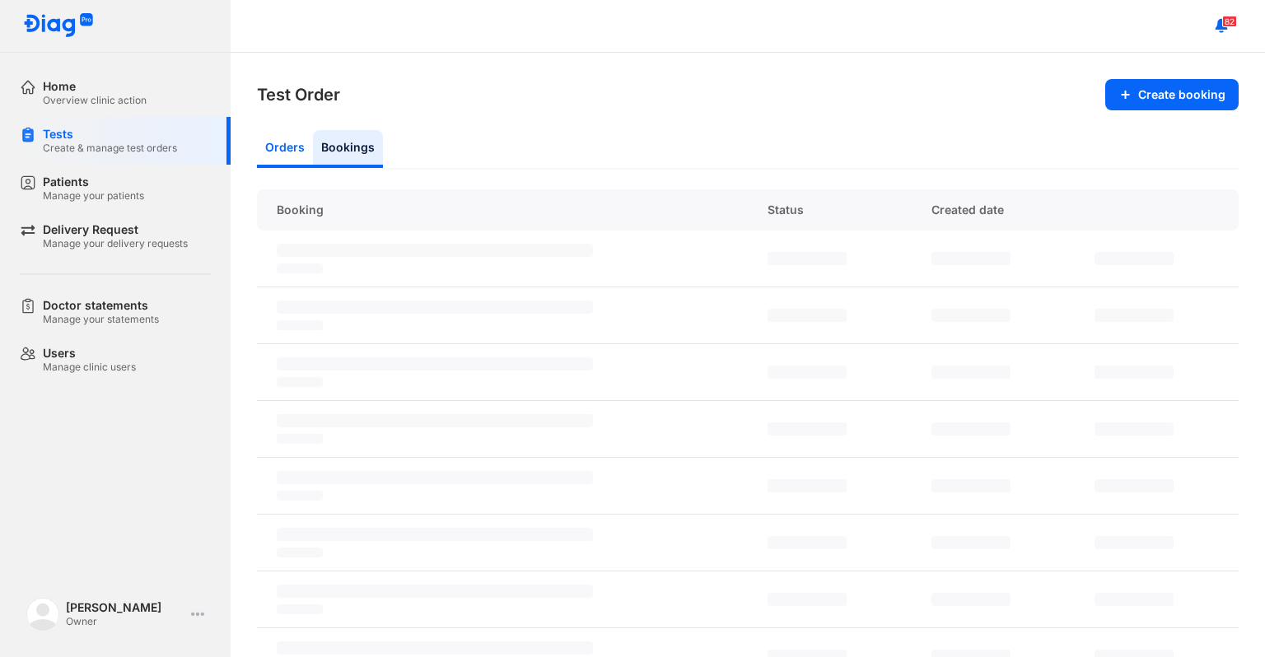
click at [276, 138] on div "Orders" at bounding box center [285, 149] width 56 height 38
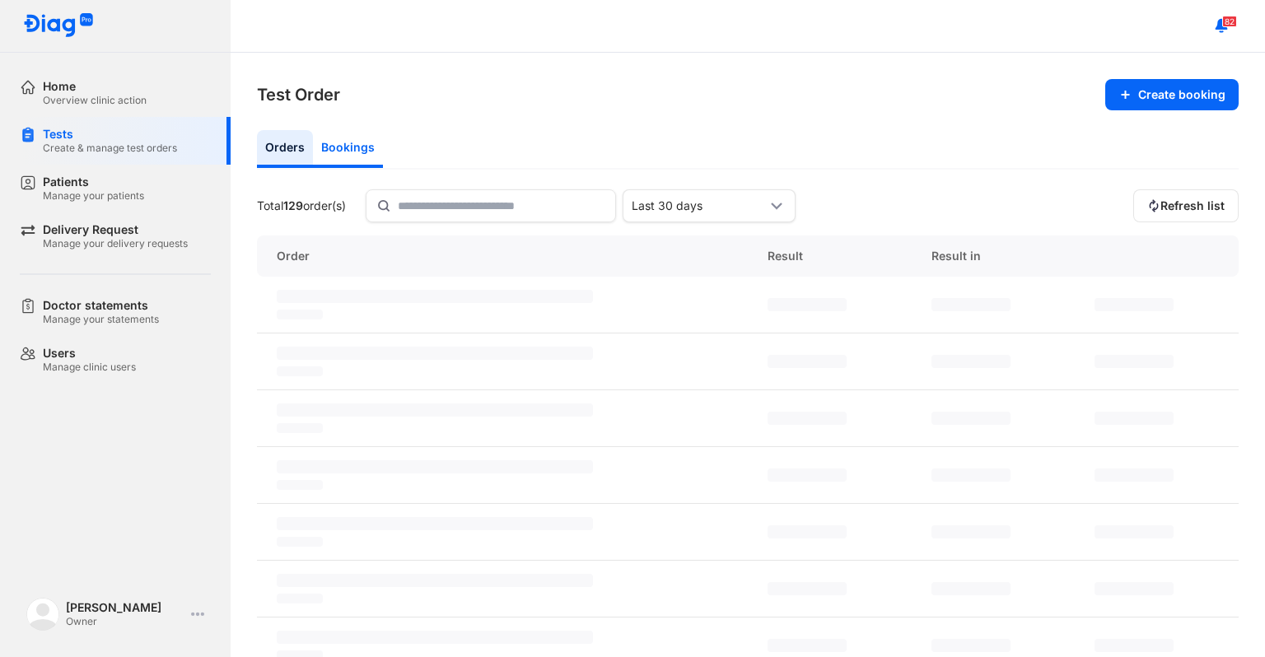
click at [335, 139] on div "Bookings" at bounding box center [348, 149] width 70 height 38
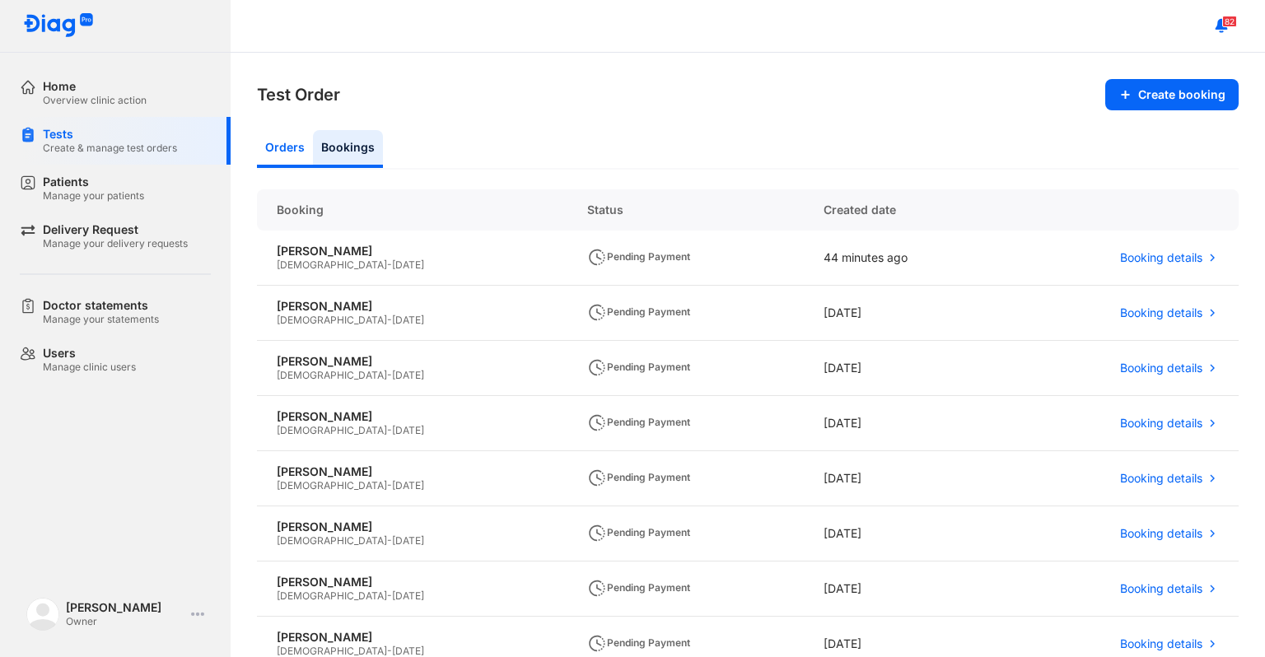
click at [280, 140] on div "Orders" at bounding box center [285, 149] width 56 height 38
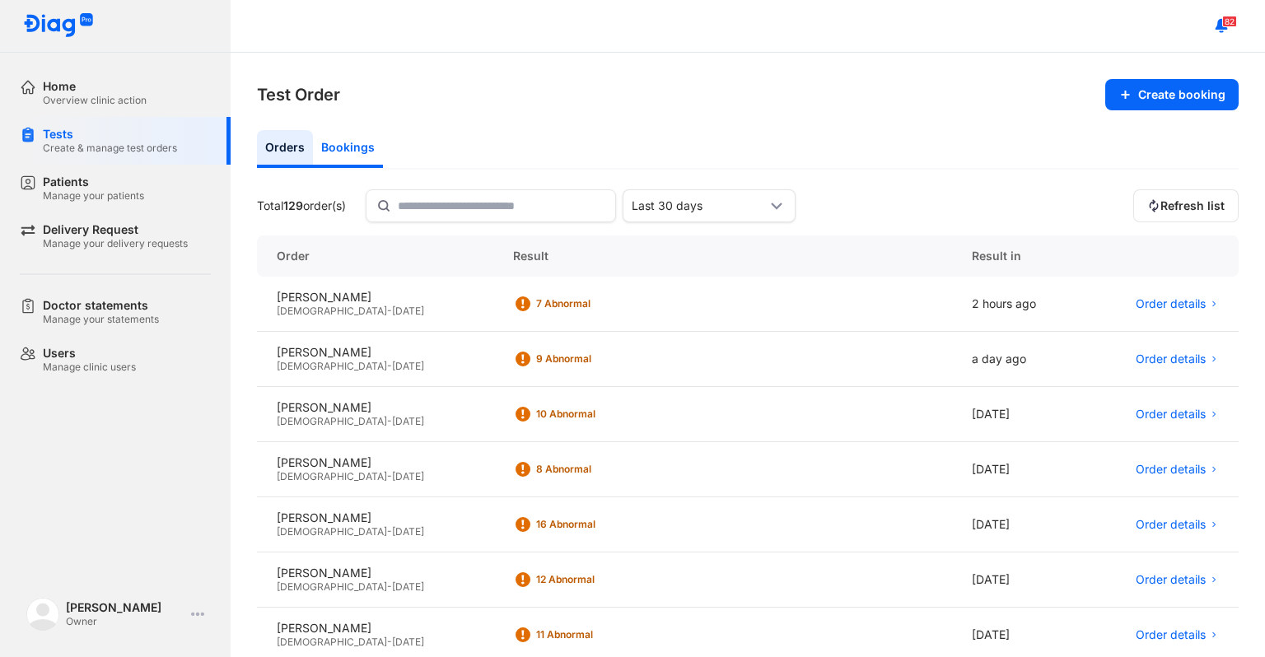
click at [338, 154] on div "Bookings" at bounding box center [348, 149] width 70 height 38
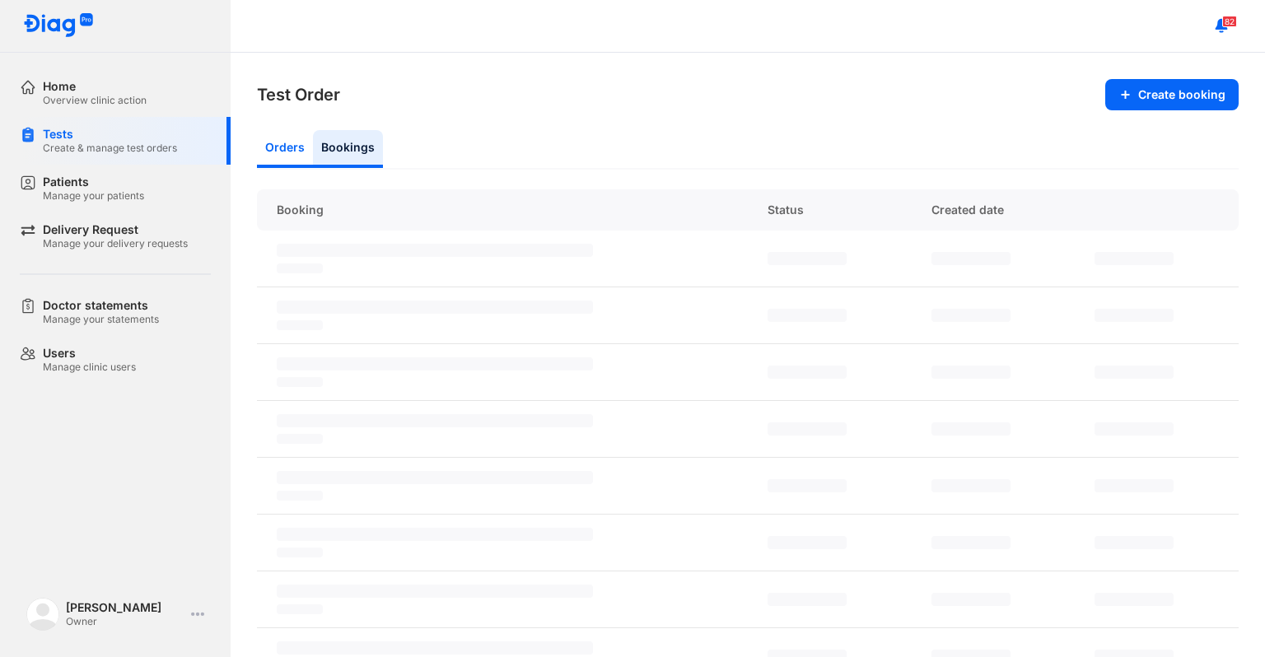
click at [278, 154] on div "Orders" at bounding box center [285, 149] width 56 height 38
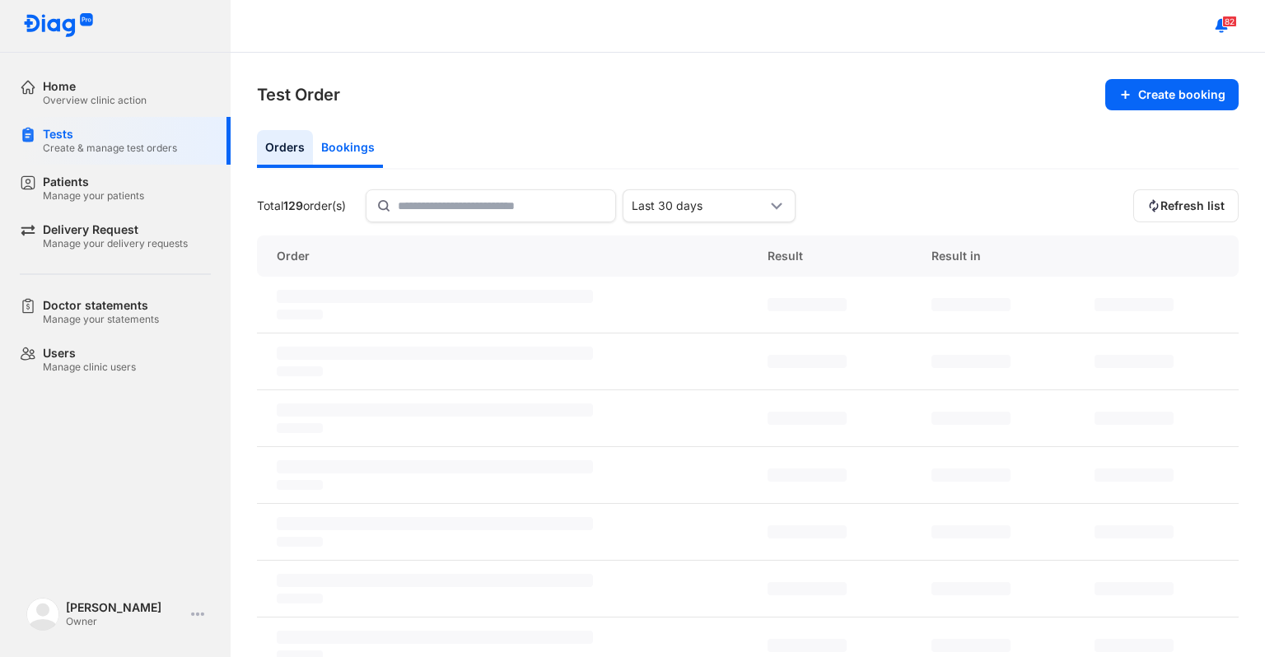
click at [338, 154] on div "Bookings" at bounding box center [348, 149] width 70 height 38
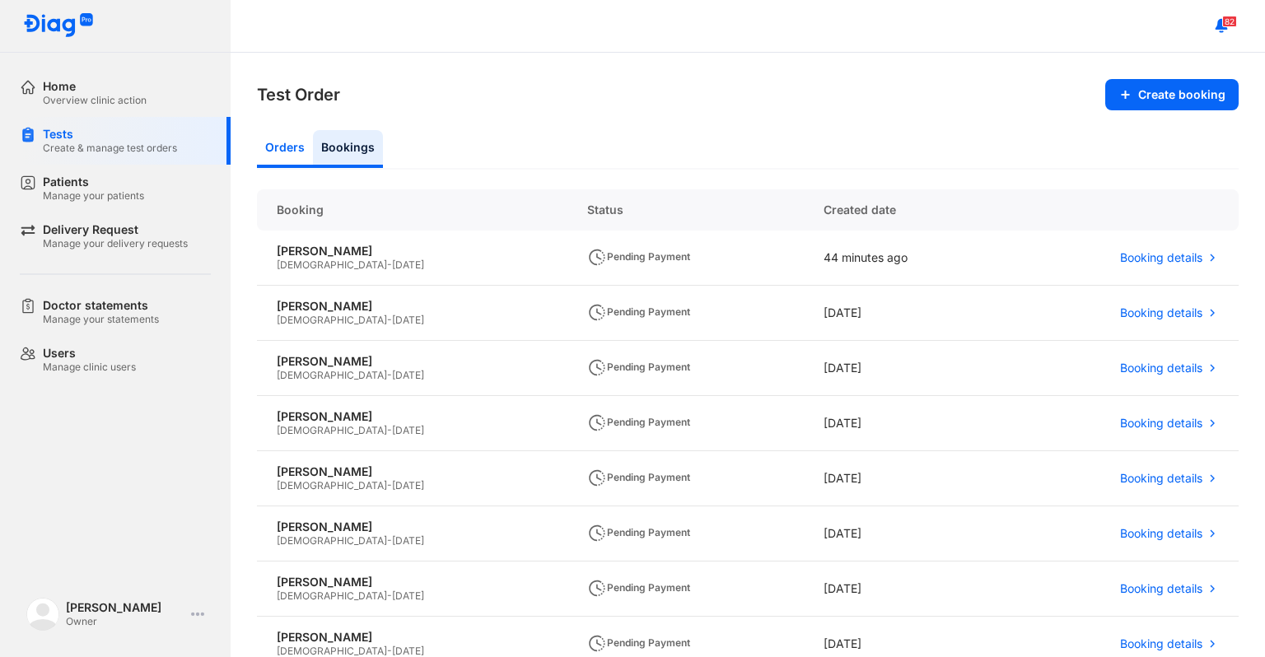
click at [282, 154] on div "Orders" at bounding box center [285, 149] width 56 height 38
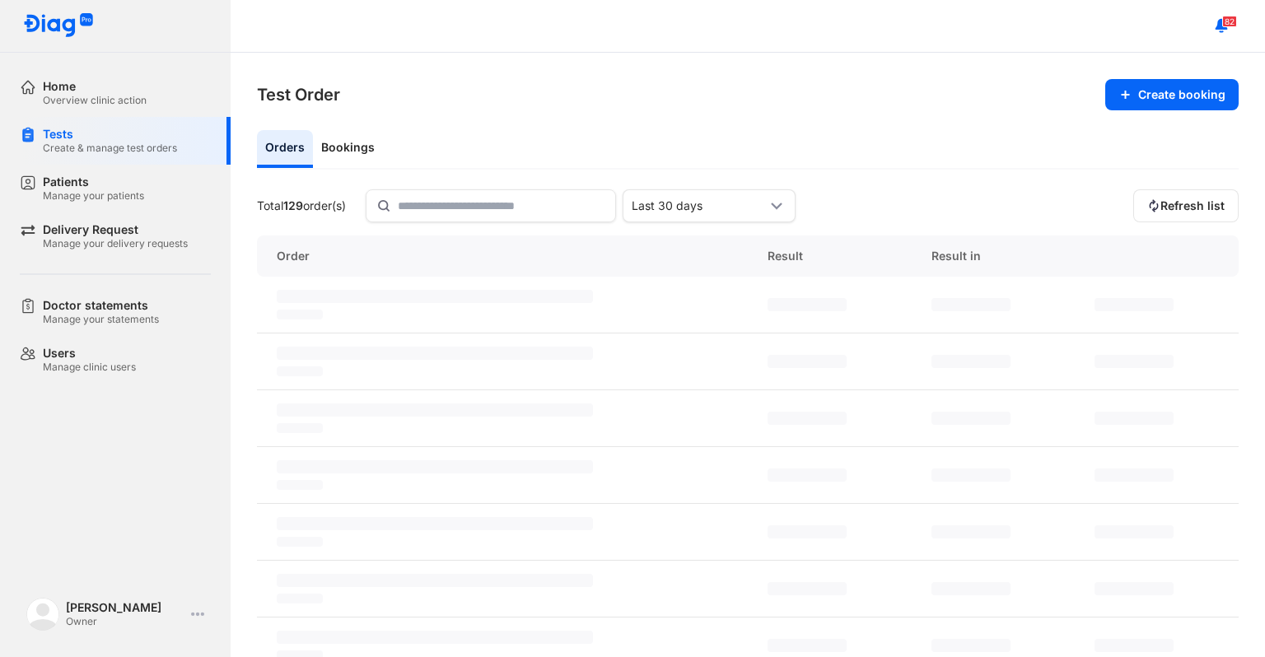
click at [455, 156] on div "Orders Bookings" at bounding box center [748, 150] width 982 height 40
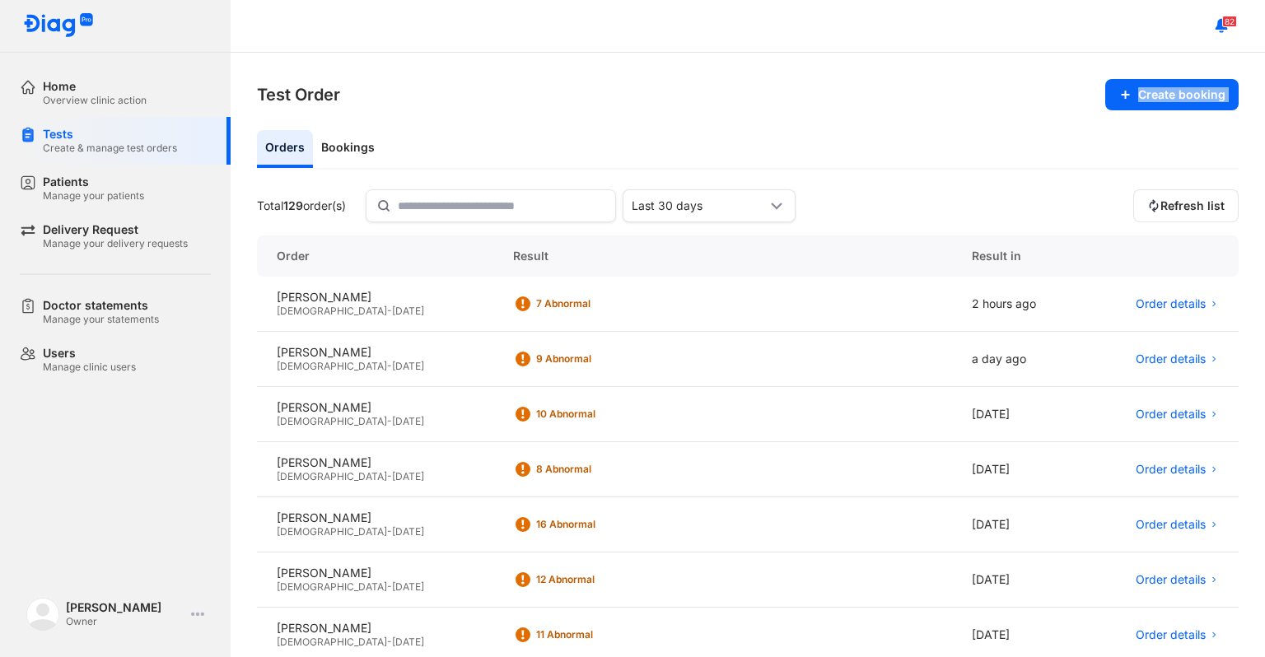
drag, startPoint x: 425, startPoint y: 139, endPoint x: 422, endPoint y: 87, distance: 52.0
click at [422, 87] on div "Test Order Create booking Orders Bookings Total 129 order(s) Last 30 days Refre…" at bounding box center [748, 355] width 1034 height 604
click at [422, 88] on section "Test Order Create booking" at bounding box center [748, 94] width 982 height 31
